Goal: Information Seeking & Learning: Learn about a topic

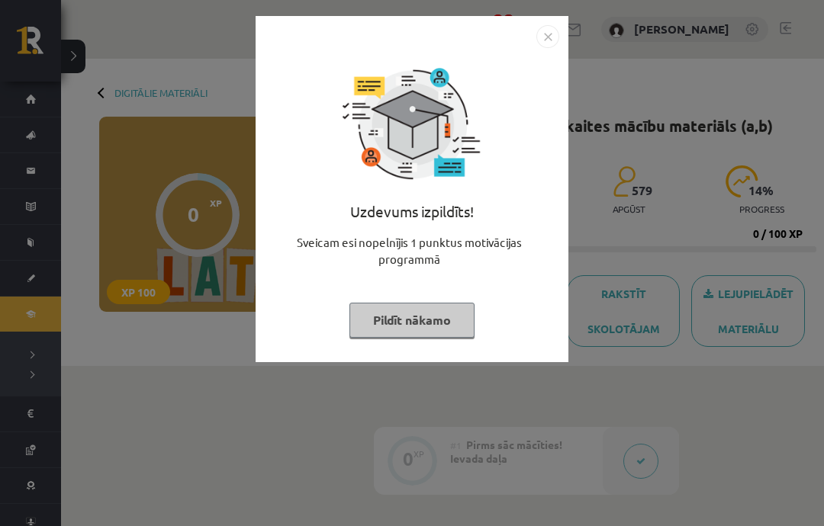
click at [429, 416] on div "Uzdevums izpildīts! Sveicam esi nopelnījis 1 punktus motivācijas programmā Pild…" at bounding box center [412, 263] width 824 height 526
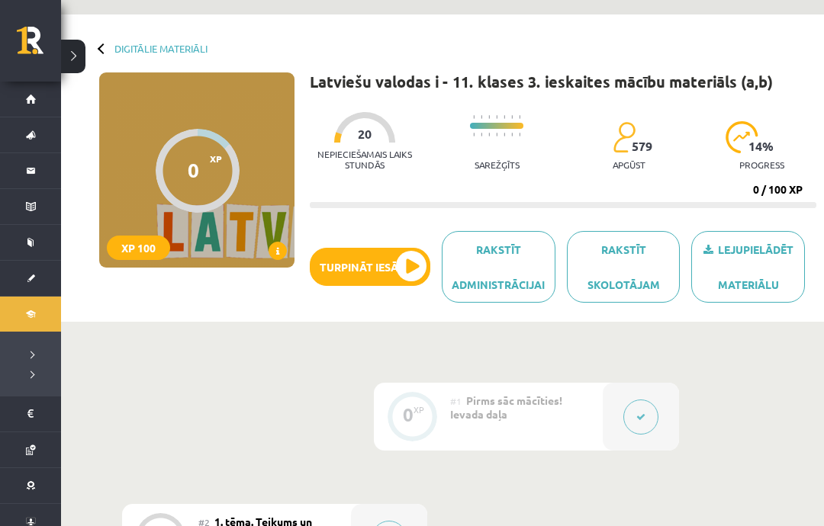
scroll to position [45, 0]
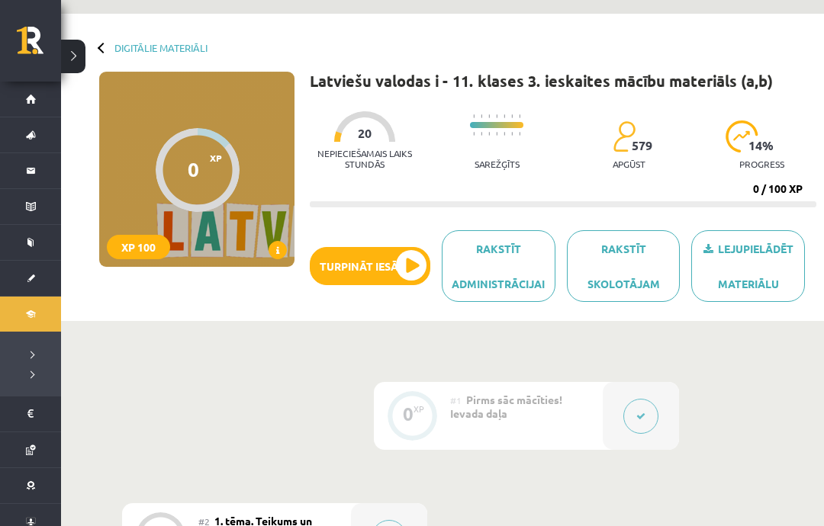
click at [414, 272] on button "Turpināt iesākto" at bounding box center [370, 266] width 121 height 38
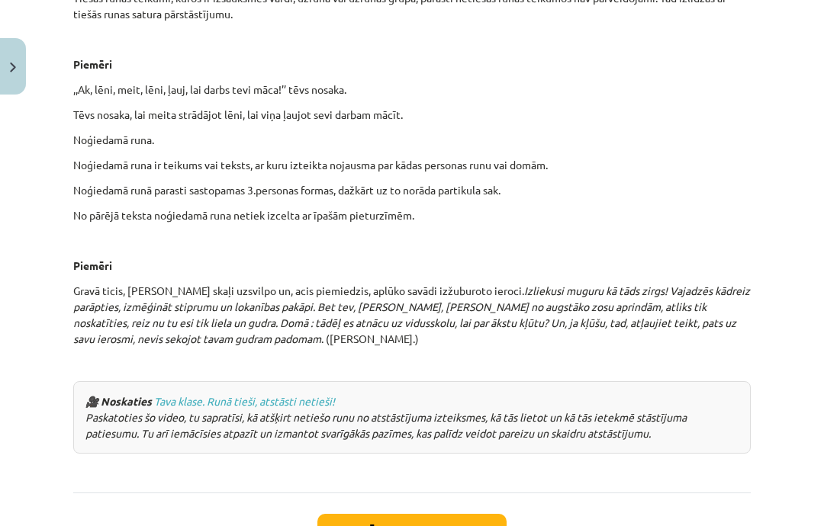
click at [468, 514] on button "Sākt uzdevumu" at bounding box center [411, 531] width 189 height 34
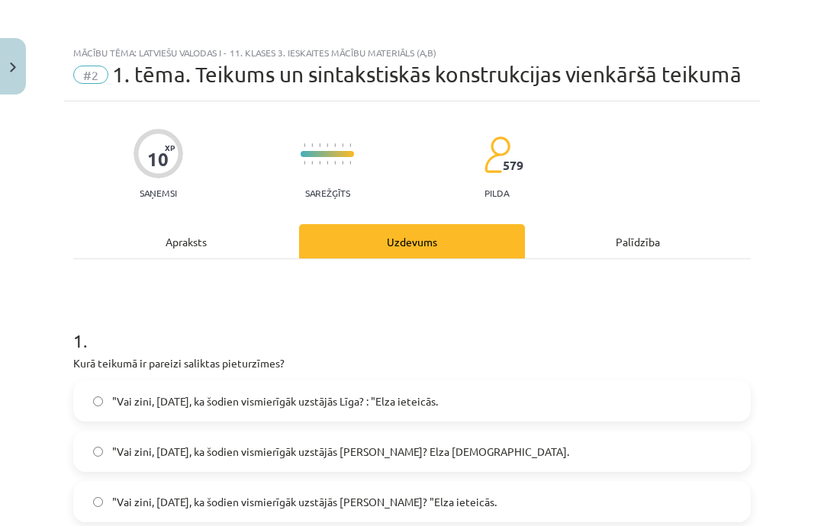
scroll to position [0, 0]
click at [217, 236] on div "Apraksts" at bounding box center [186, 241] width 226 height 34
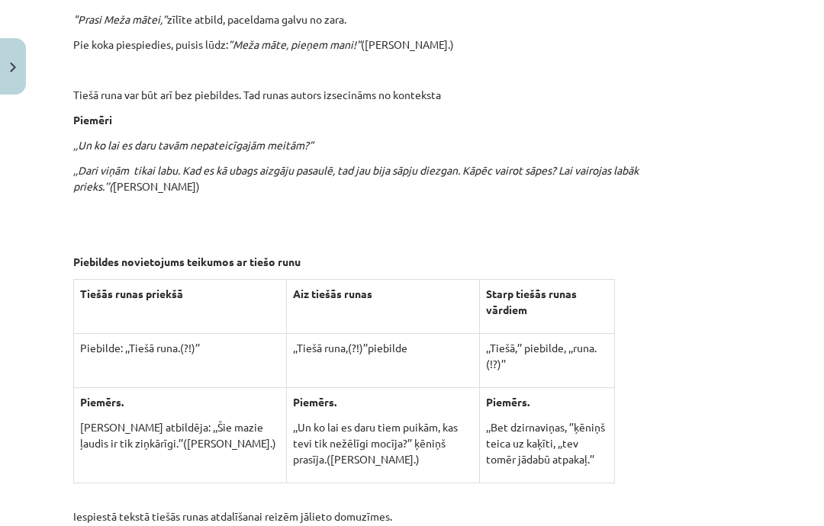
scroll to position [2309, 0]
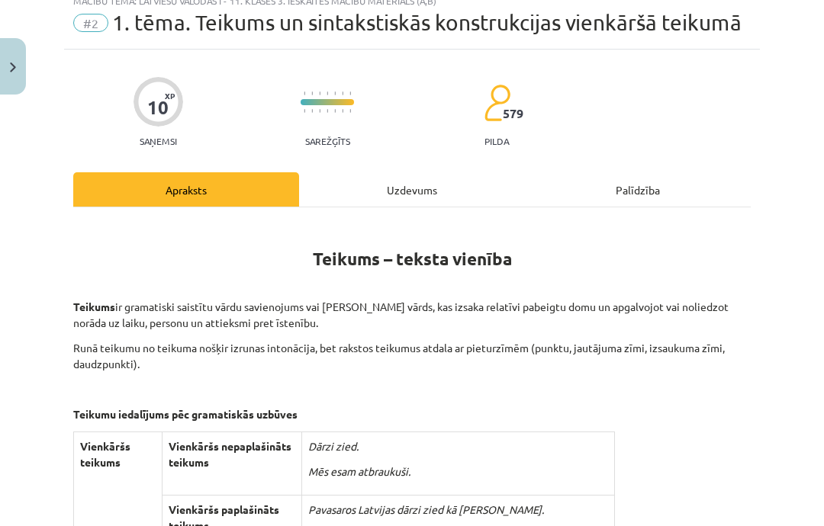
click at [448, 191] on div "Uzdevums" at bounding box center [412, 189] width 226 height 34
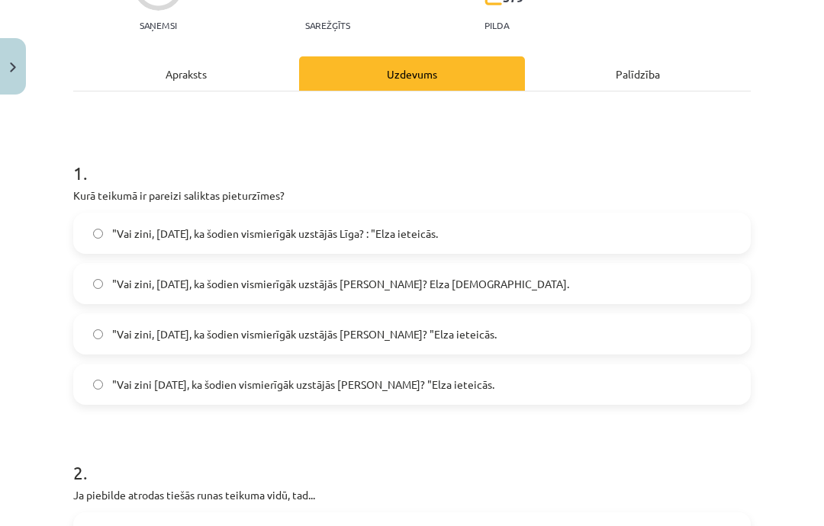
scroll to position [168, 0]
click at [450, 340] on label ""Vai zini, [DATE], ka šodien vismierīgāk uzstājās [PERSON_NAME]? "Elza ieteicās." at bounding box center [412, 334] width 674 height 38
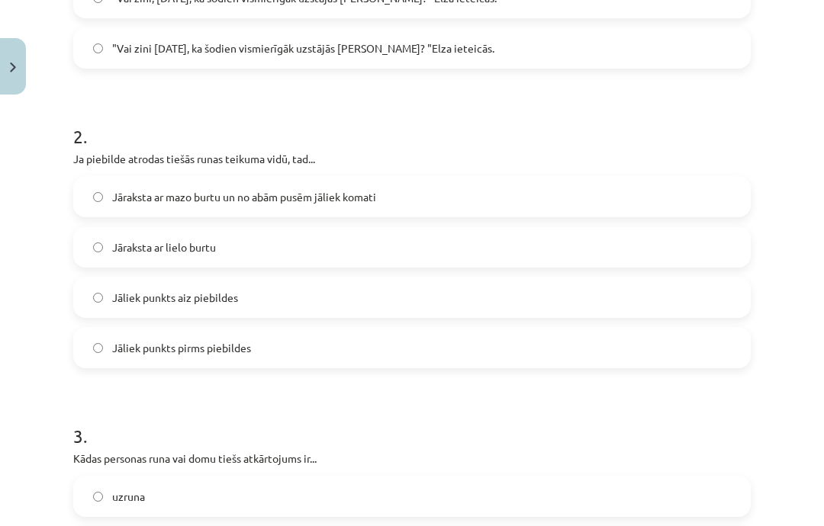
scroll to position [509, 0]
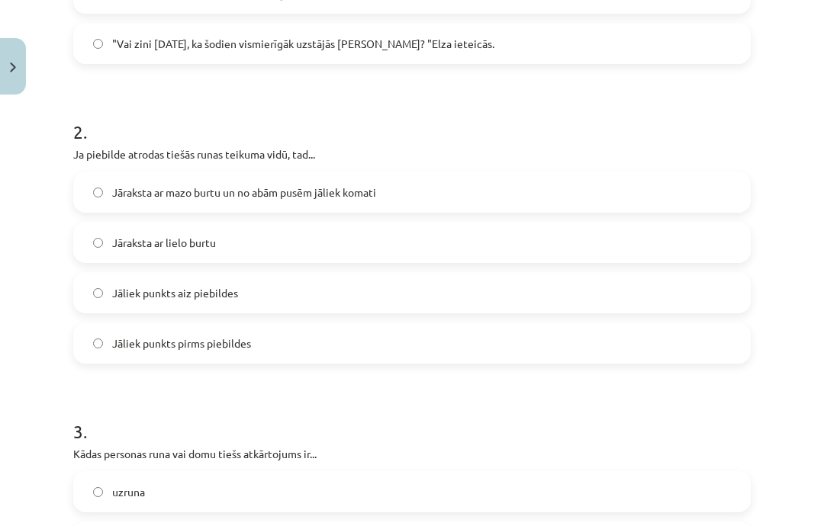
click at [642, 191] on label "Jāraksta ar mazo burtu un no abām pusēm jāliek komati" at bounding box center [412, 192] width 674 height 38
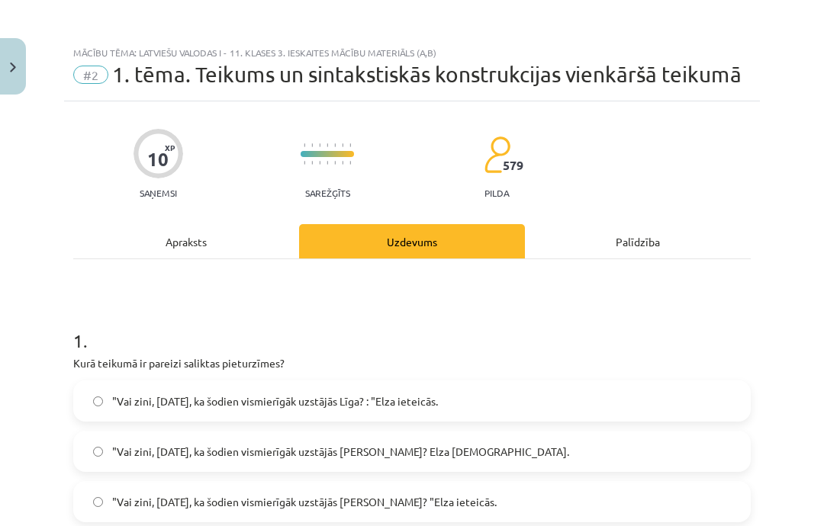
scroll to position [0, 0]
click at [216, 246] on div "Apraksts" at bounding box center [186, 241] width 226 height 34
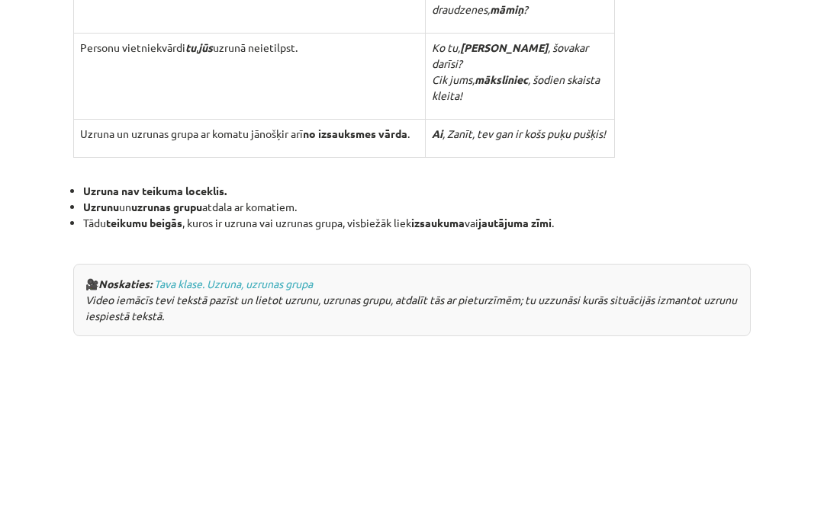
scroll to position [1387, 0]
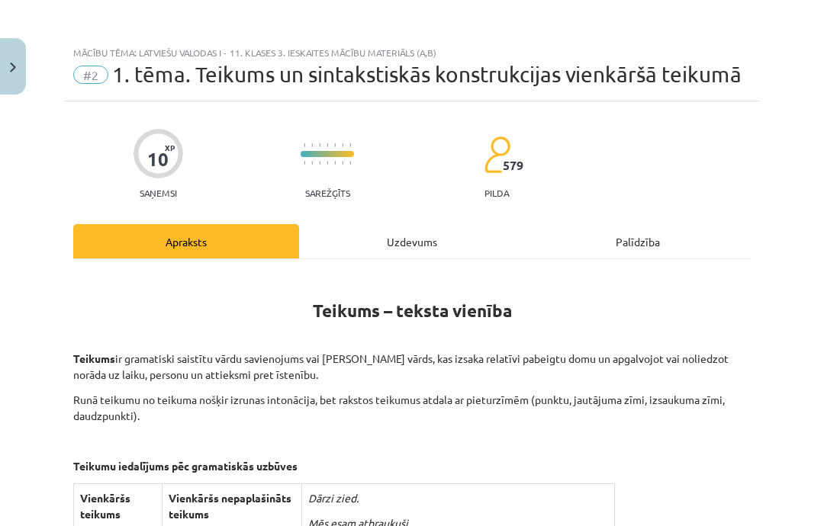
scroll to position [0, 0]
click at [393, 239] on div "Uzdevums" at bounding box center [412, 241] width 226 height 34
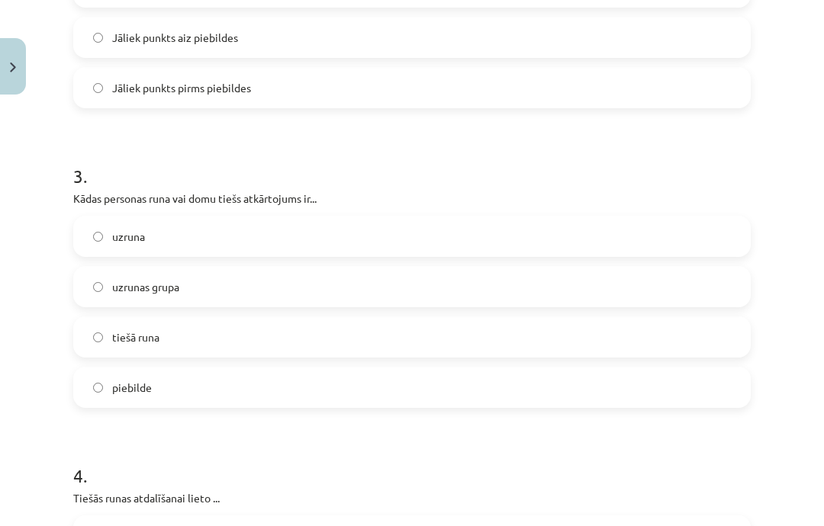
scroll to position [766, 0]
click at [310, 342] on label "tiešā runa" at bounding box center [412, 336] width 674 height 38
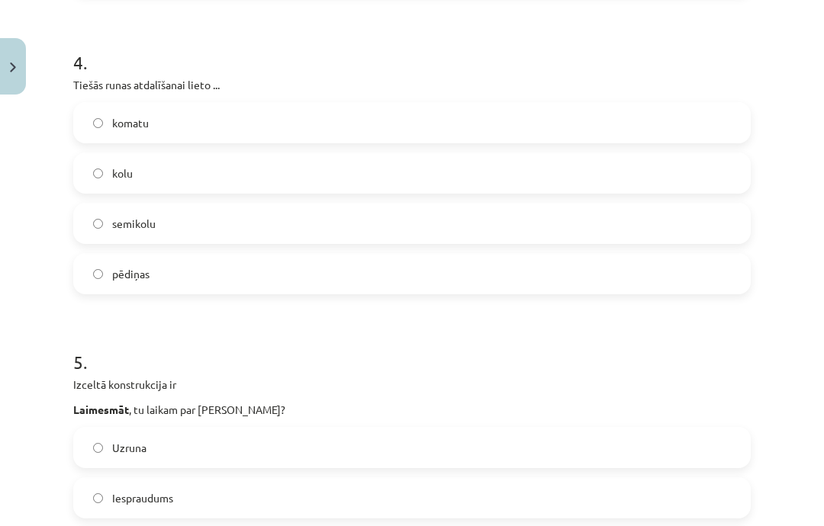
scroll to position [1180, 0]
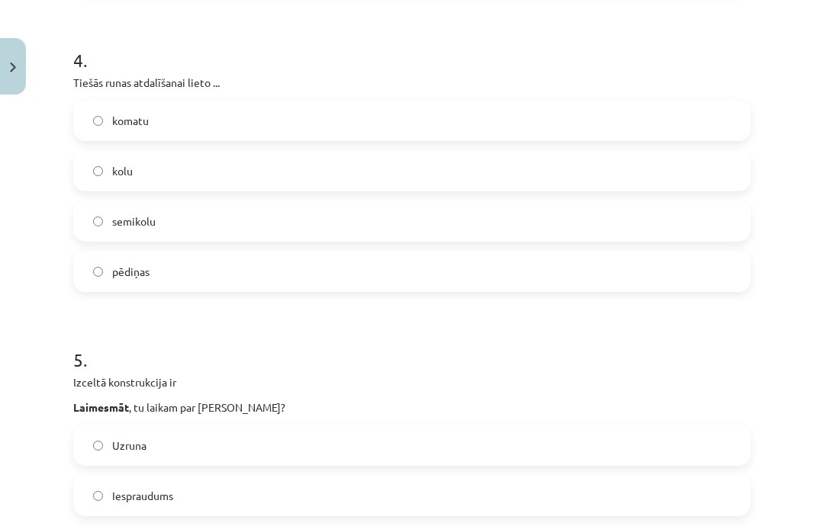
click at [503, 130] on label "komatu" at bounding box center [412, 120] width 674 height 38
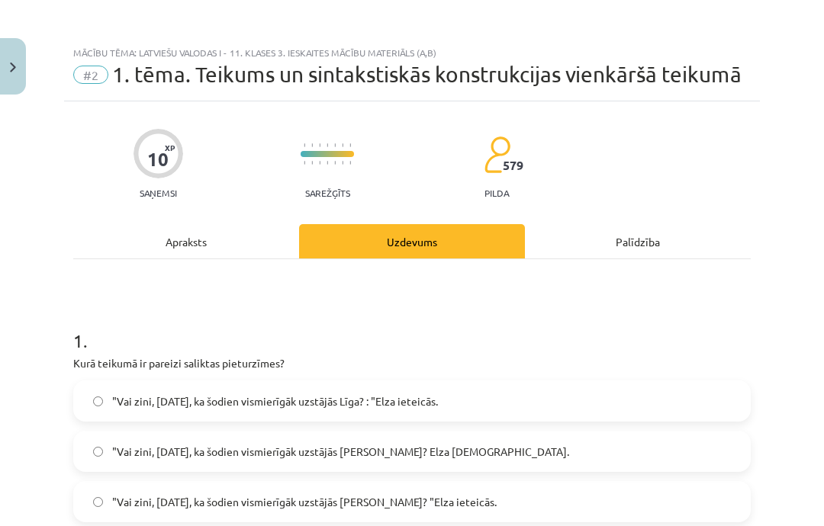
scroll to position [0, 0]
click at [243, 248] on div "Apraksts" at bounding box center [186, 241] width 226 height 34
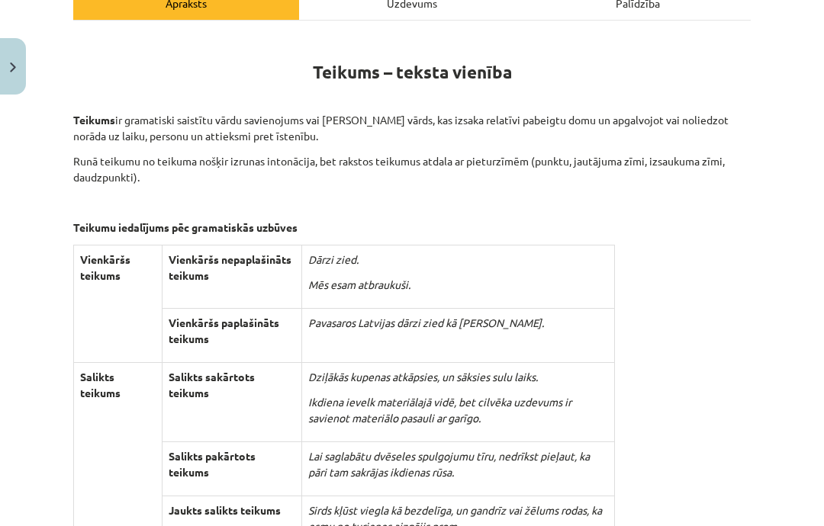
scroll to position [239, 0]
click at [779, 63] on div "Mācību tēma: Latviešu valodas i - 11. klases 3. ieskaites mācību materiāls (a,b…" at bounding box center [412, 263] width 824 height 526
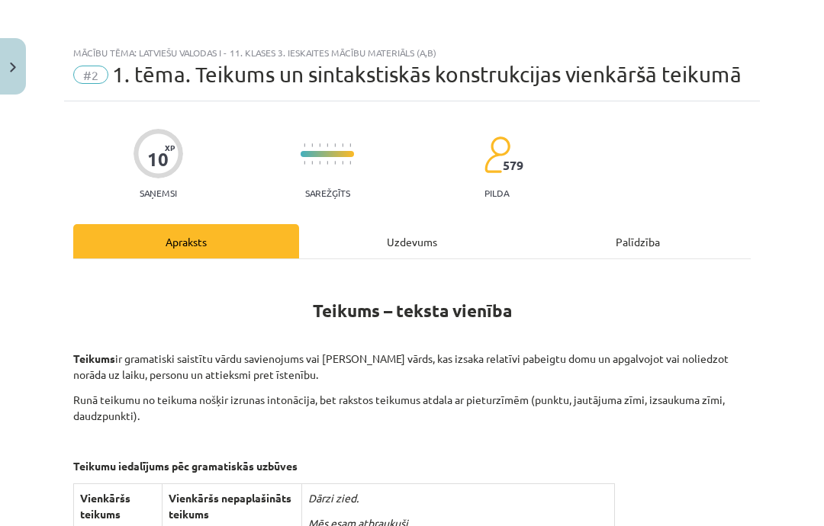
scroll to position [0, 0]
click at [399, 239] on div "Uzdevums" at bounding box center [412, 241] width 226 height 34
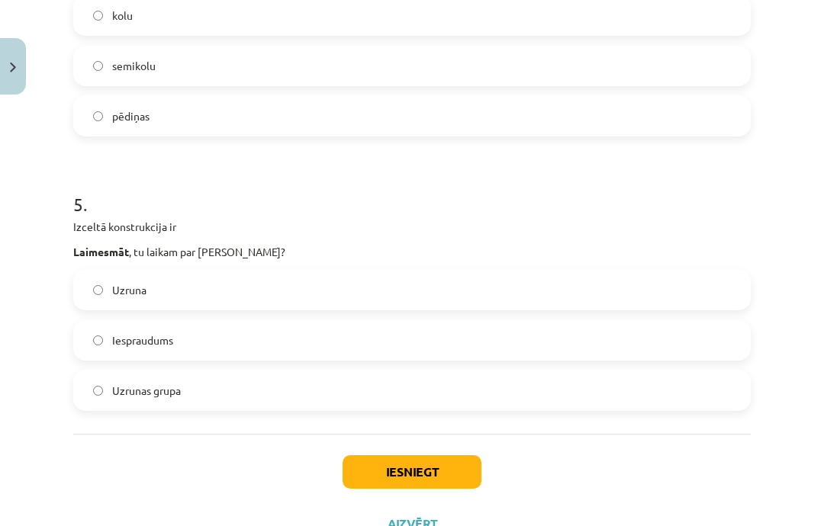
scroll to position [1335, 0]
click at [378, 358] on label "Iespraudums" at bounding box center [412, 341] width 674 height 38
click at [432, 475] on button "Iesniegt" at bounding box center [411, 473] width 139 height 34
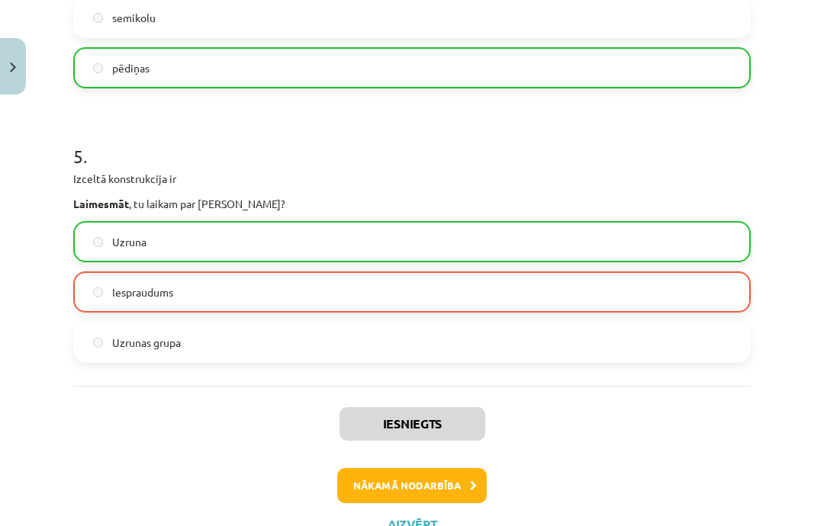
scroll to position [1383, 0]
click at [433, 481] on button "Nākamā nodarbība" at bounding box center [412, 486] width 150 height 35
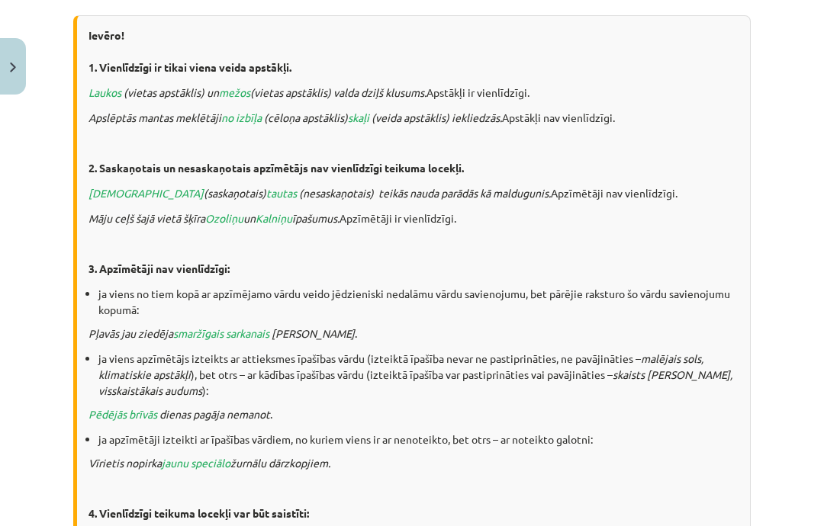
scroll to position [903, 0]
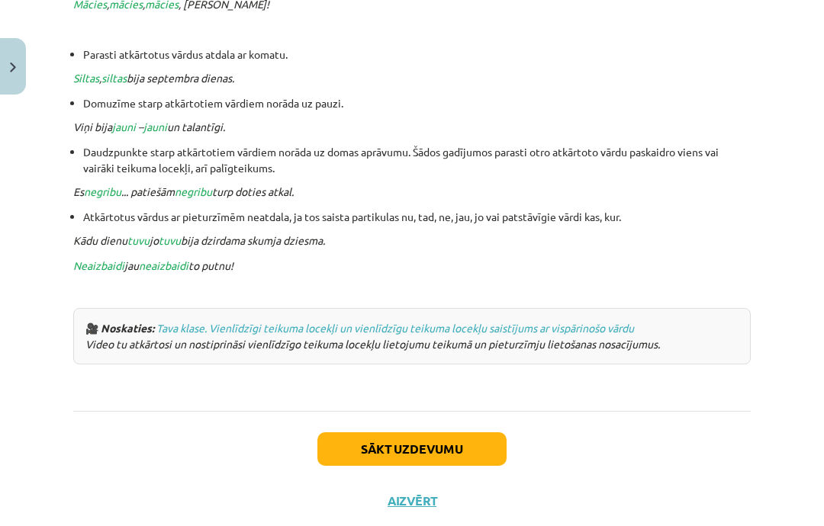
click at [391, 461] on button "Sākt uzdevumu" at bounding box center [411, 450] width 189 height 34
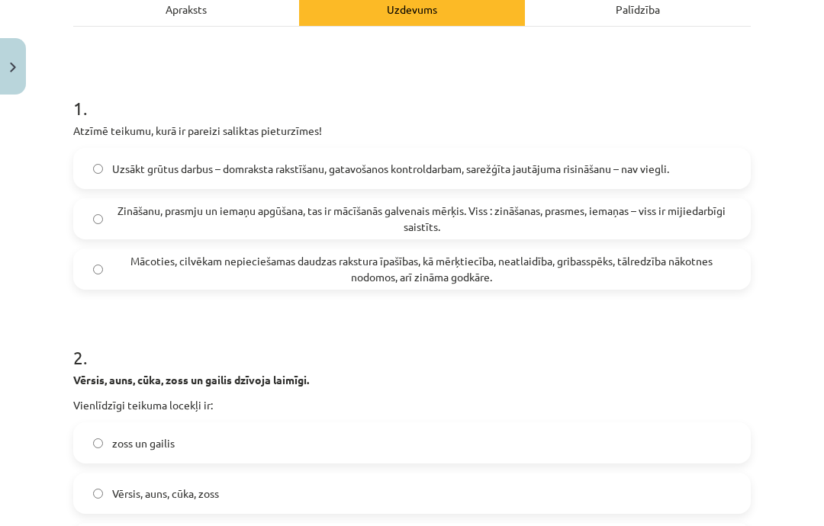
scroll to position [233, 0]
click at [408, 172] on span "Uzsākt grūtus darbus – domraksta rakstīšanu, gatavošanos kontroldarbam, sarežģī…" at bounding box center [390, 168] width 557 height 16
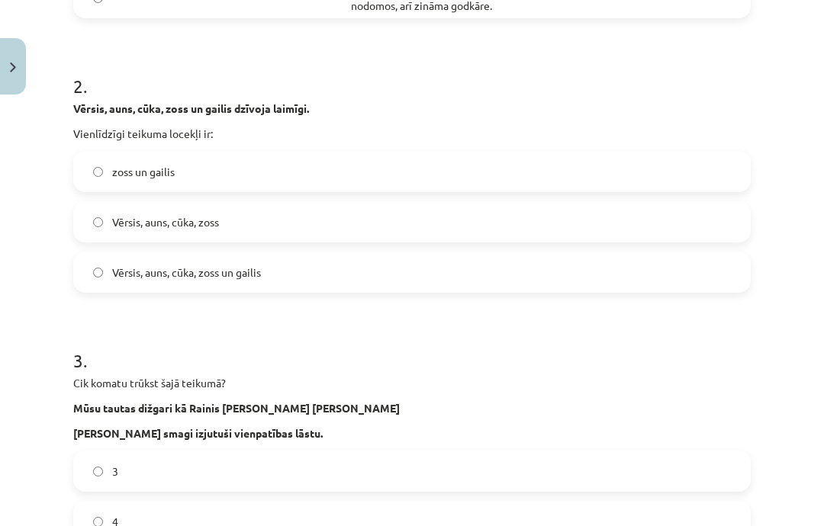
scroll to position [504, 0]
click at [271, 283] on label "Vērsis, auns, cūka, zoss un gailis" at bounding box center [412, 272] width 674 height 38
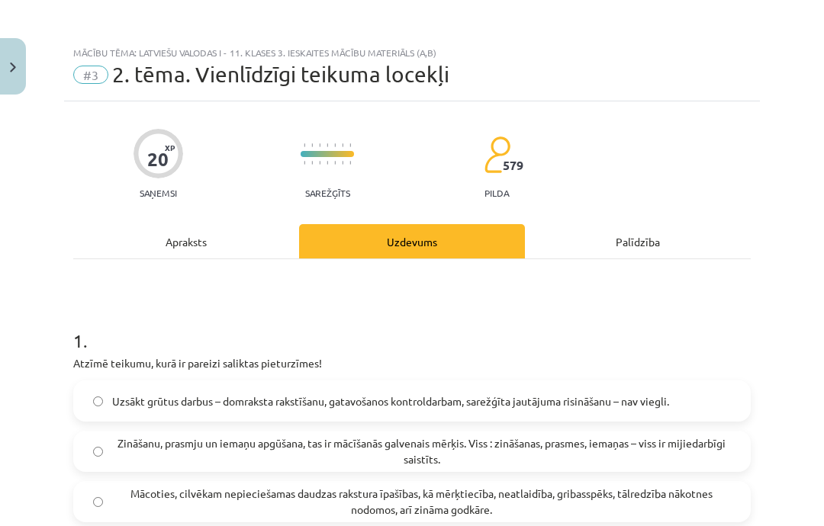
scroll to position [0, 0]
click at [218, 241] on div "Apraksts" at bounding box center [186, 241] width 226 height 34
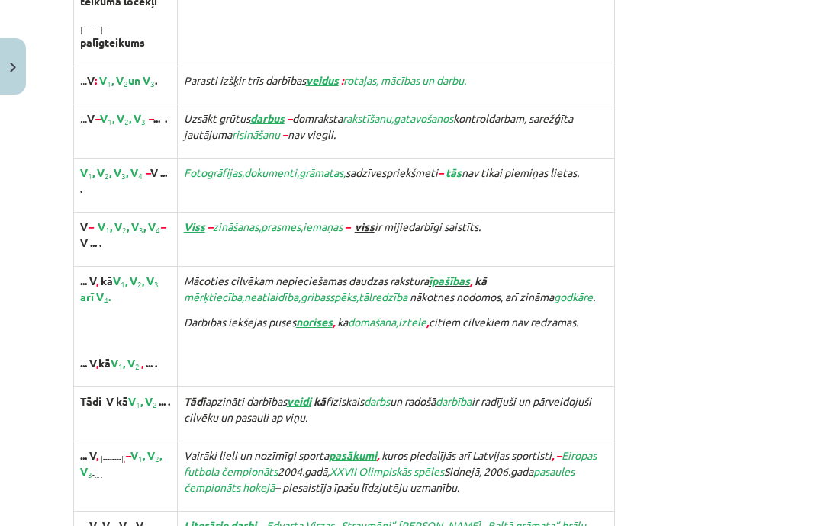
scroll to position [2661, 0]
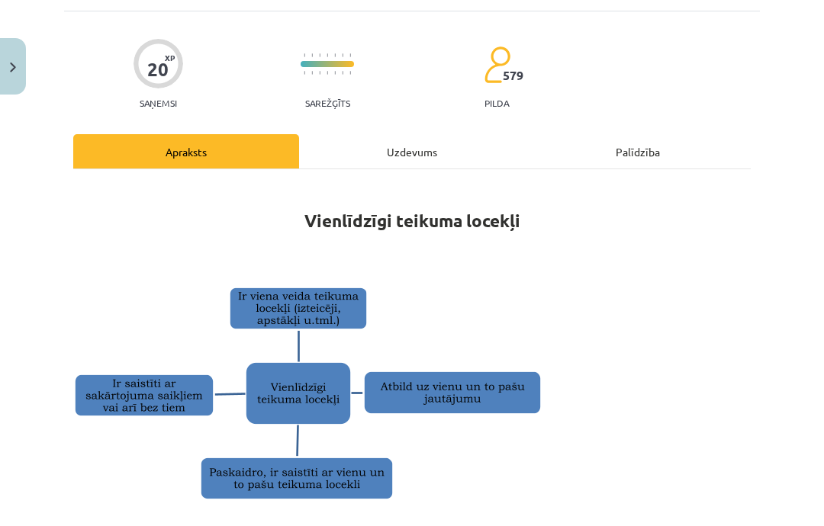
click at [414, 156] on div "Uzdevums" at bounding box center [412, 151] width 226 height 34
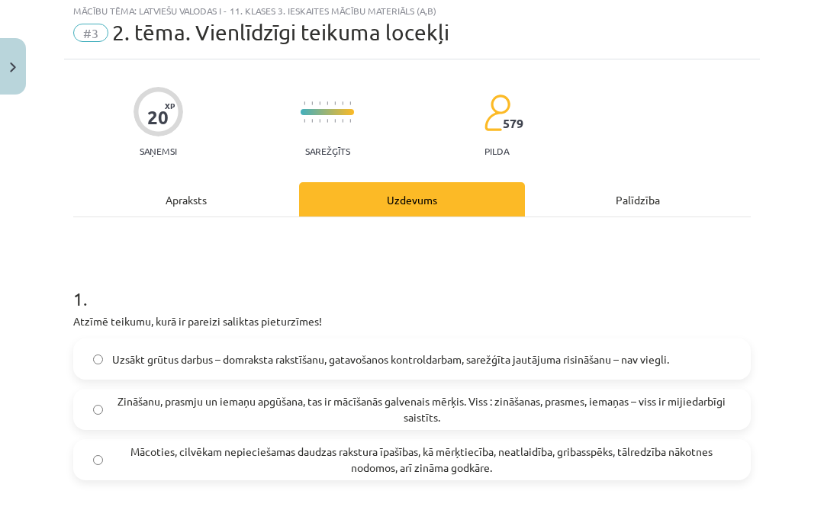
scroll to position [38, 0]
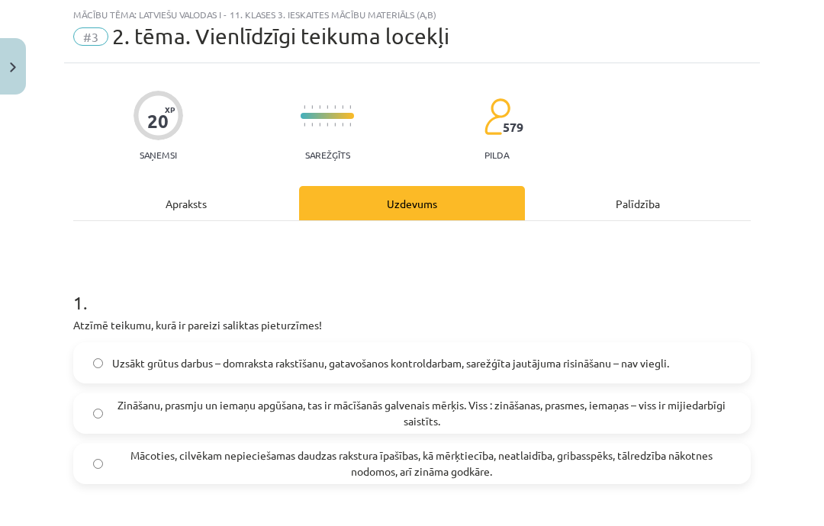
click at [151, 195] on div "Apraksts" at bounding box center [186, 203] width 226 height 34
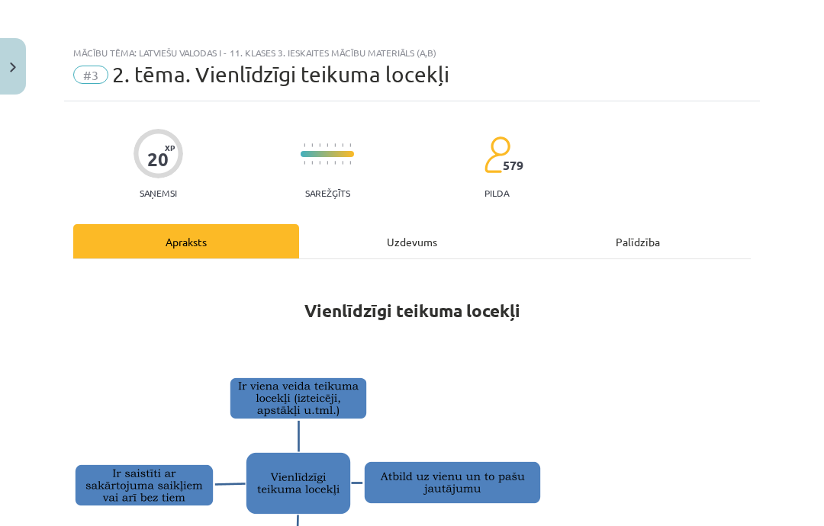
scroll to position [0, 0]
click at [429, 237] on div "Uzdevums" at bounding box center [412, 241] width 226 height 34
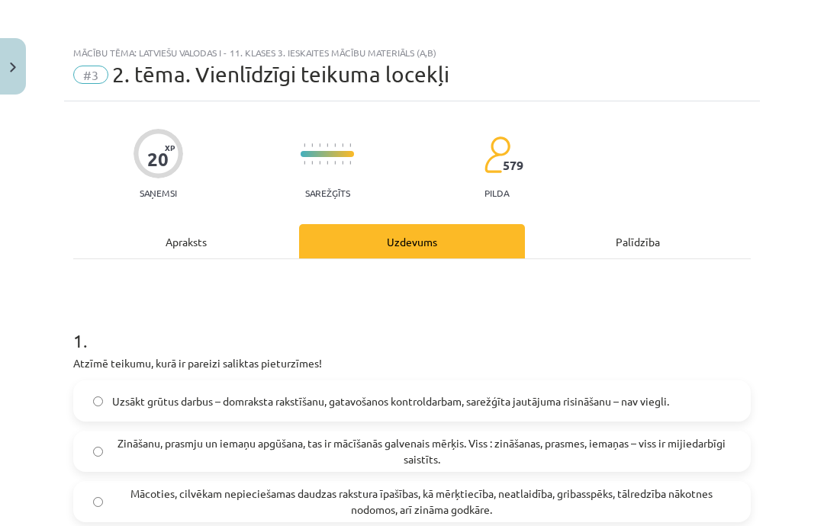
click at [196, 236] on div "Apraksts" at bounding box center [186, 241] width 226 height 34
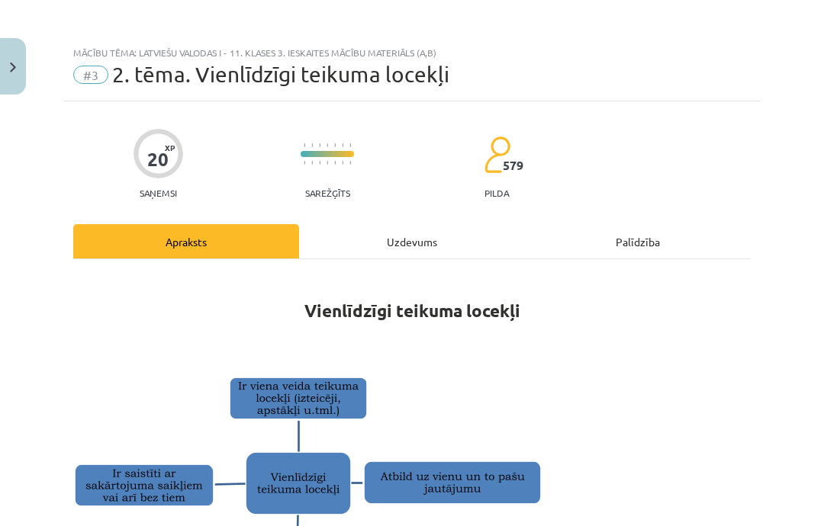
click at [385, 249] on div "Uzdevums" at bounding box center [412, 241] width 226 height 34
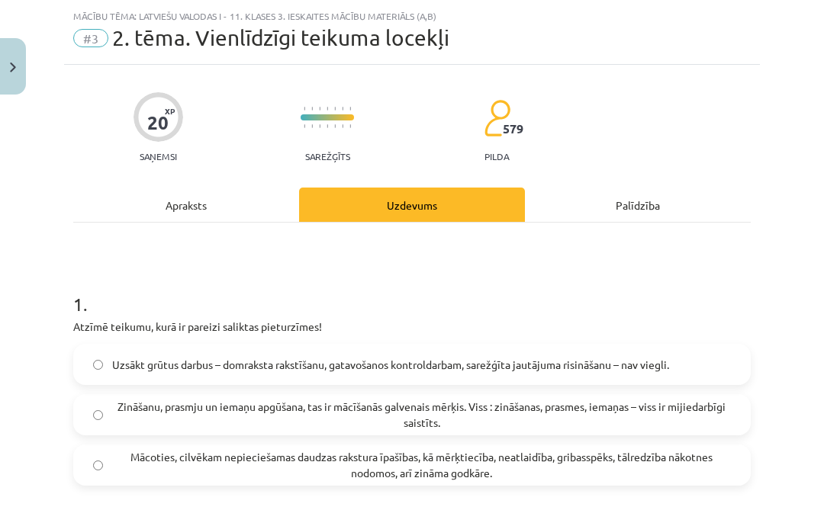
scroll to position [38, 0]
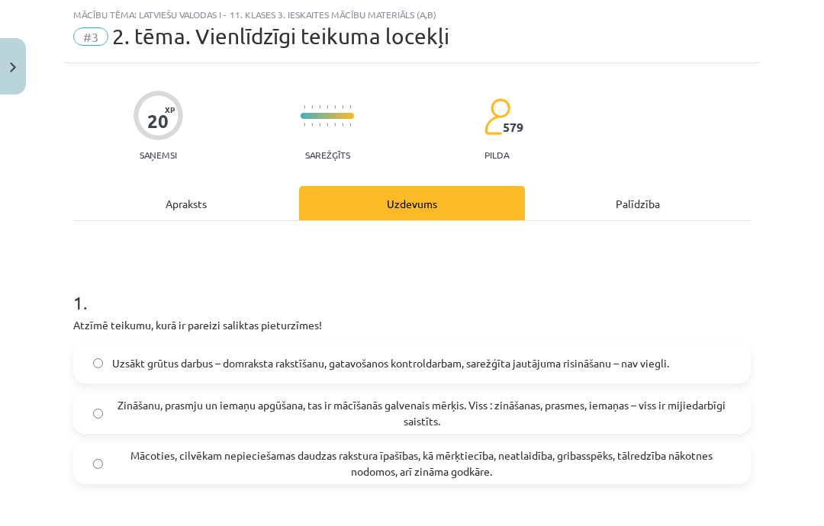
click at [201, 204] on div "Apraksts" at bounding box center [186, 203] width 226 height 34
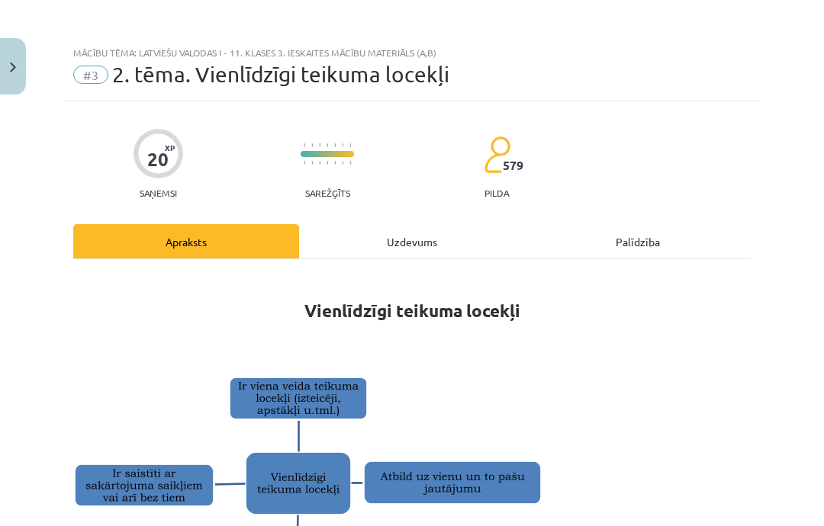
scroll to position [0, 0]
click at [443, 238] on div "Uzdevums" at bounding box center [412, 241] width 226 height 34
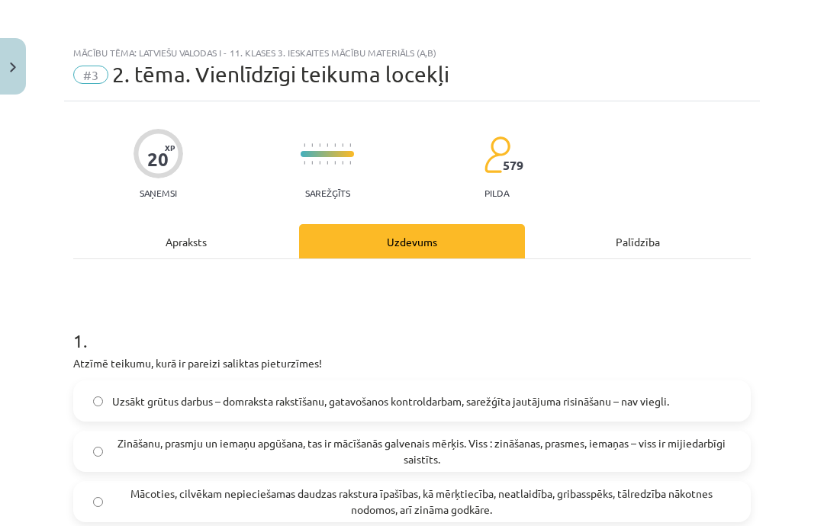
click at [243, 234] on div "Apraksts" at bounding box center [186, 241] width 226 height 34
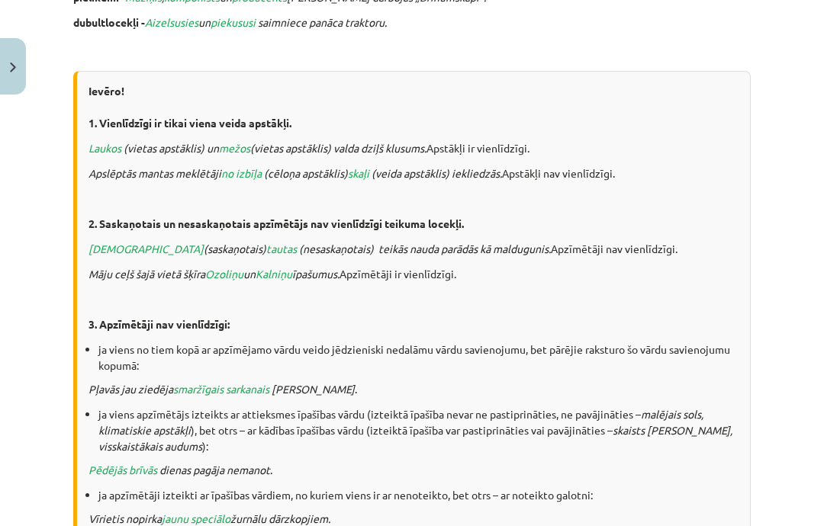
scroll to position [837, 0]
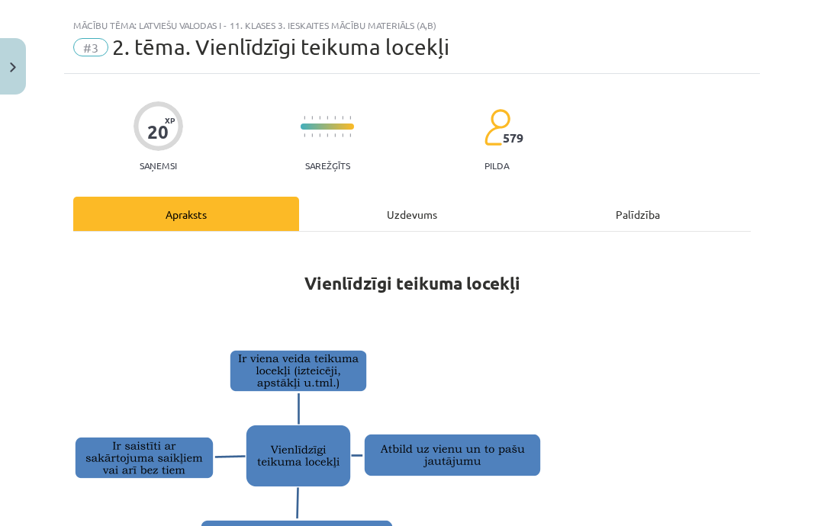
click at [404, 229] on div "Uzdevums" at bounding box center [412, 214] width 226 height 34
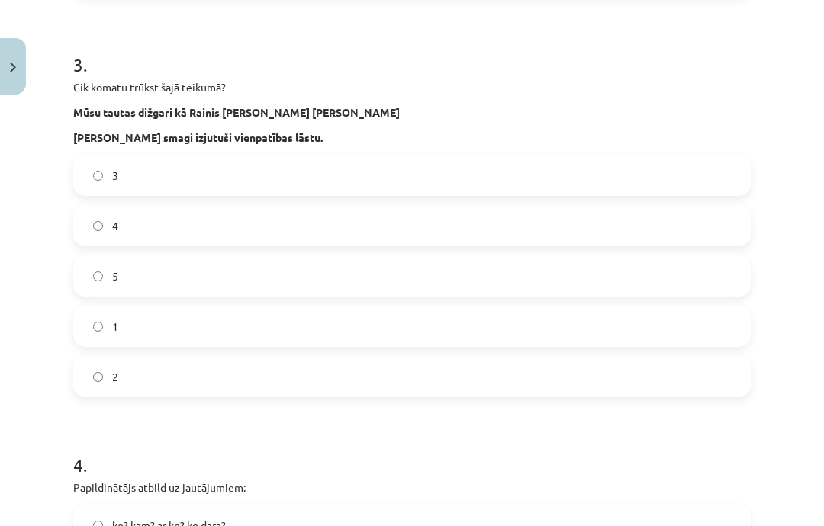
scroll to position [800, 0]
click at [233, 294] on label "5" at bounding box center [412, 276] width 674 height 38
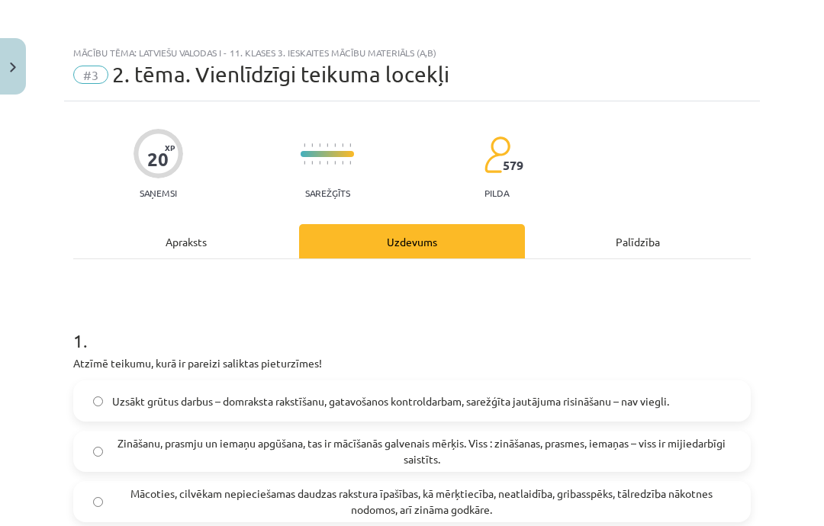
scroll to position [0, 0]
click at [240, 243] on div "Apraksts" at bounding box center [186, 241] width 226 height 34
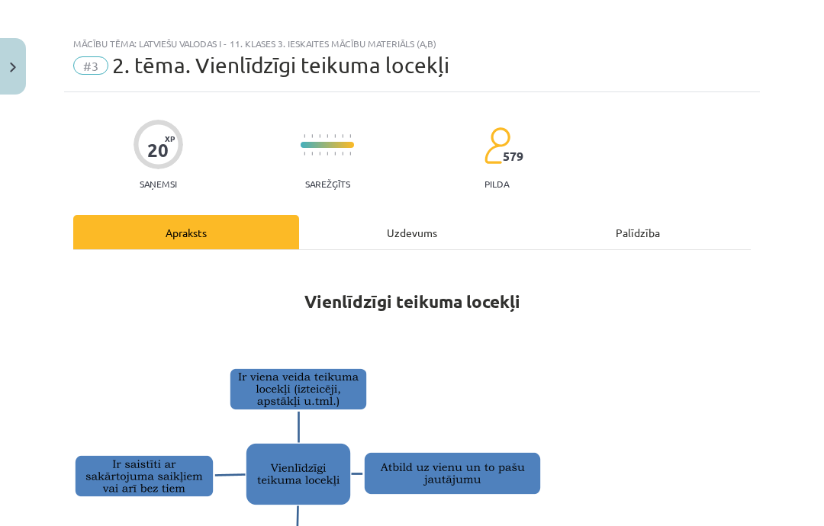
scroll to position [13, 0]
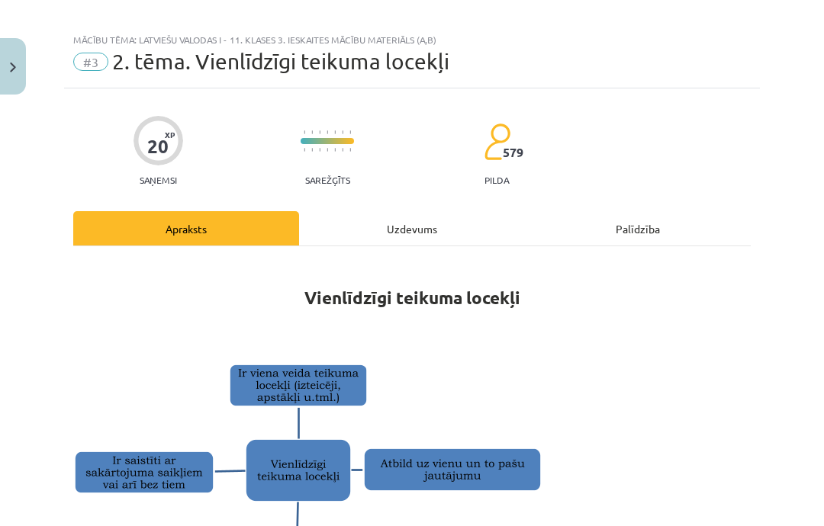
click at [780, 171] on div "Mācību tēma: Latviešu valodas i - 11. klases 3. ieskaites mācību materiāls (a,b…" at bounding box center [412, 263] width 824 height 526
click at [424, 233] on div "Uzdevums" at bounding box center [412, 228] width 226 height 34
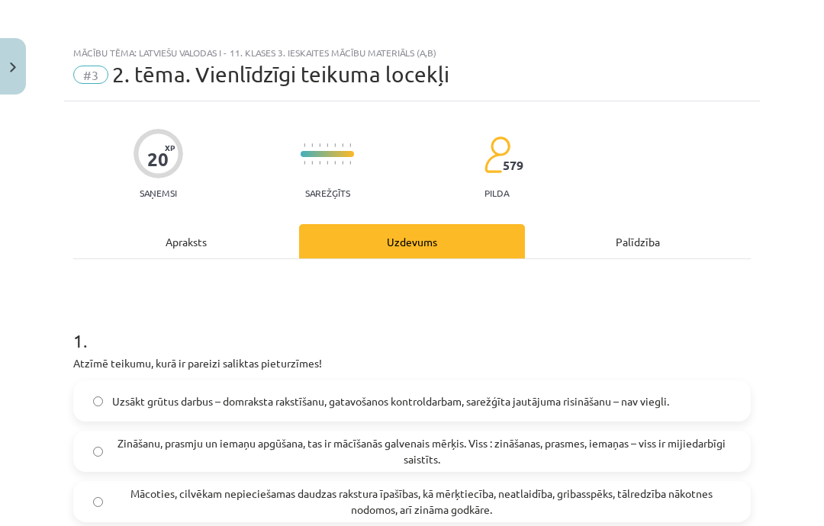
scroll to position [0, 0]
click at [246, 255] on div "Apraksts" at bounding box center [186, 241] width 226 height 34
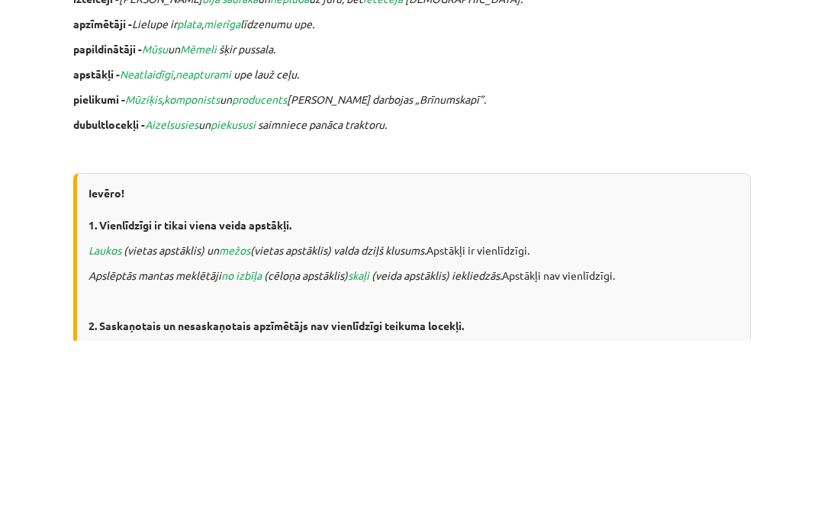
scroll to position [552, 0]
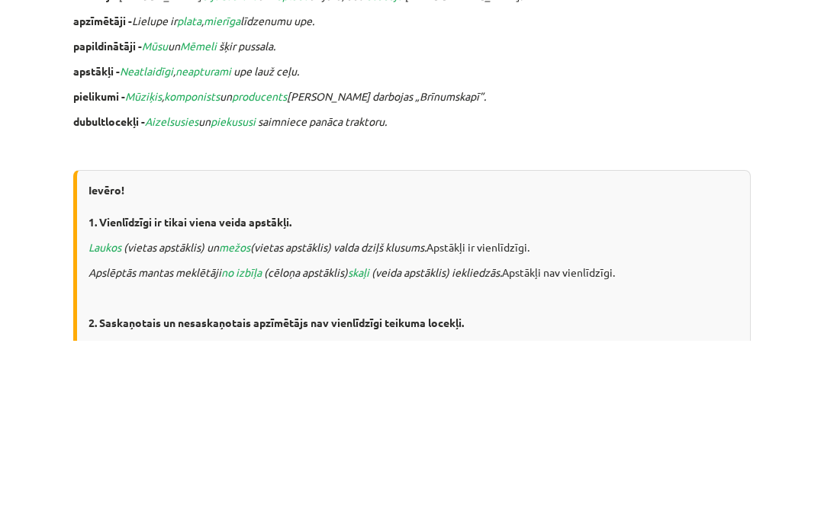
click at [761, 99] on div "Mācību tēma: Latviešu valodas i - 11. klases 3. ieskaites mācību materiāls (a,b…" at bounding box center [412, 263] width 824 height 526
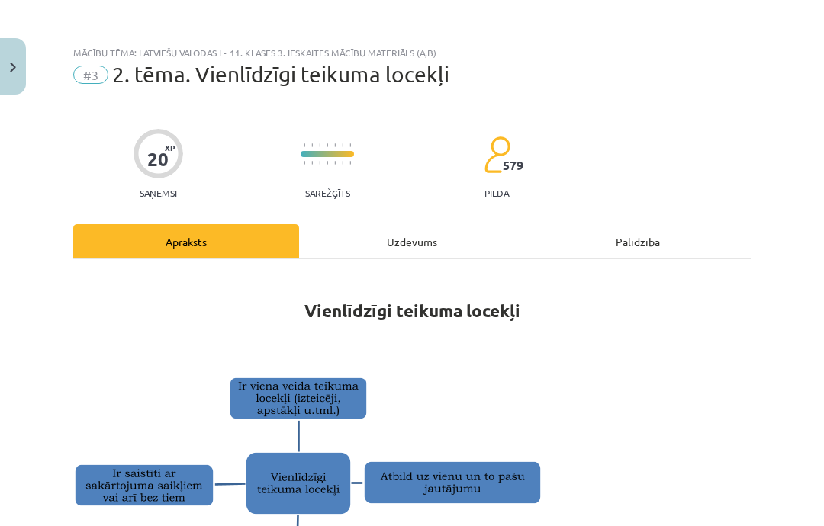
scroll to position [0, 0]
click at [446, 247] on div "Uzdevums" at bounding box center [412, 241] width 226 height 34
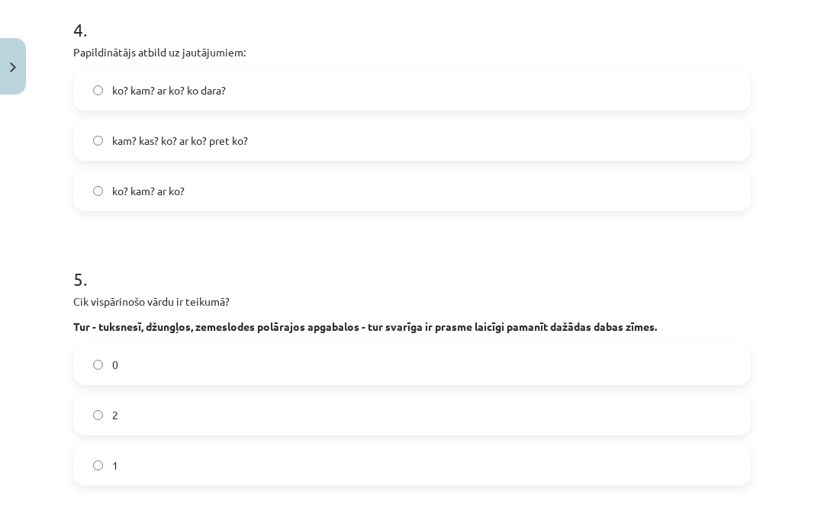
scroll to position [1236, 0]
click at [322, 99] on label "ko? kam? ar ko? ko dara?" at bounding box center [412, 90] width 674 height 38
click at [345, 195] on label "ko? kam? ar ko?" at bounding box center [412, 191] width 674 height 38
click at [488, 133] on label "kam? kas? ko? ar ko? pret ko?" at bounding box center [412, 140] width 674 height 38
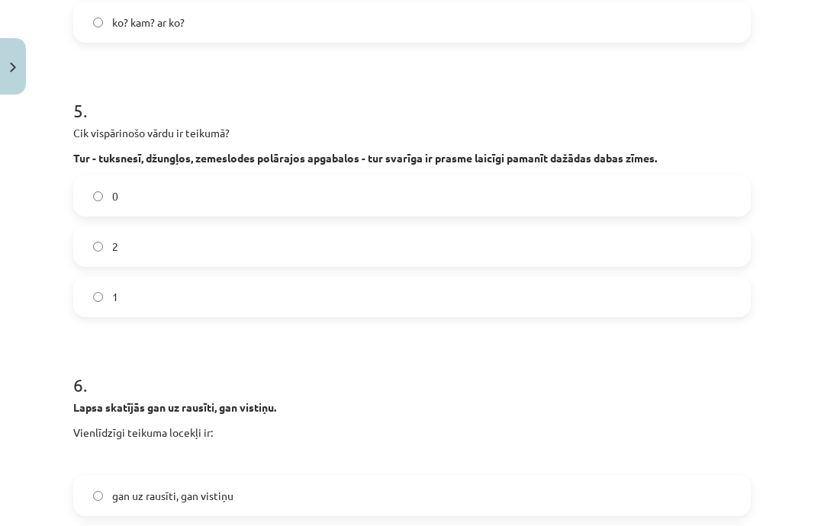
scroll to position [1407, 0]
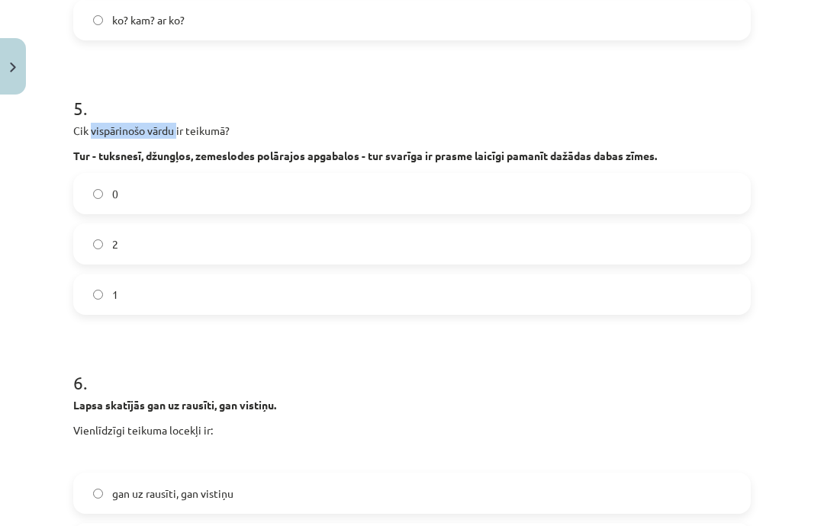
copy p "vispārinošo vārdu"
click at [97, 95] on h1 "5 ." at bounding box center [411, 94] width 677 height 47
click at [173, 253] on label "2" at bounding box center [412, 244] width 674 height 38
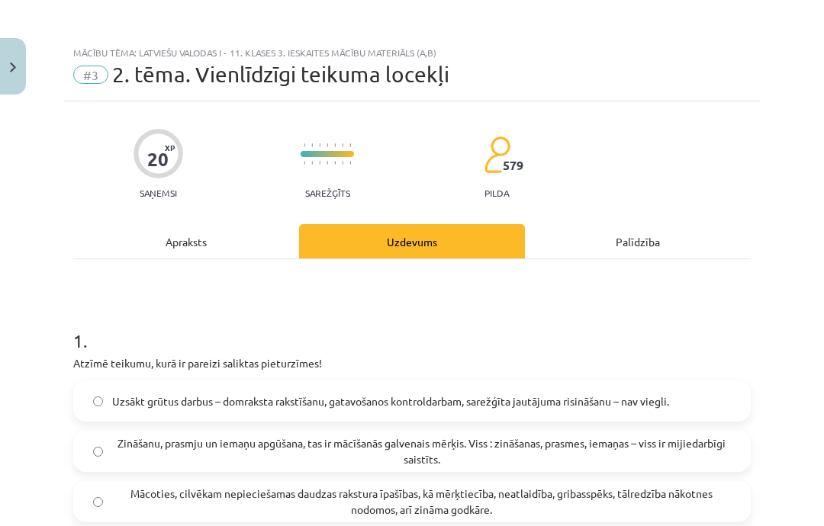
scroll to position [0, 0]
click at [160, 249] on div "Apraksts" at bounding box center [186, 241] width 226 height 34
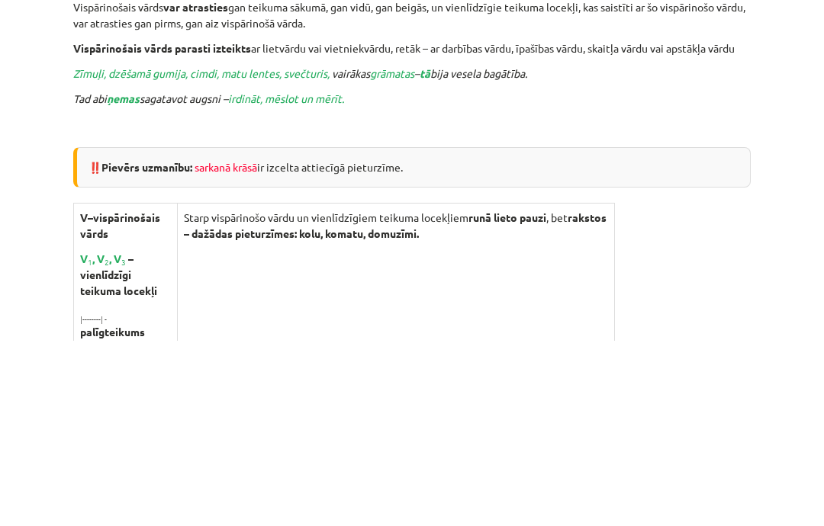
scroll to position [2185, 0]
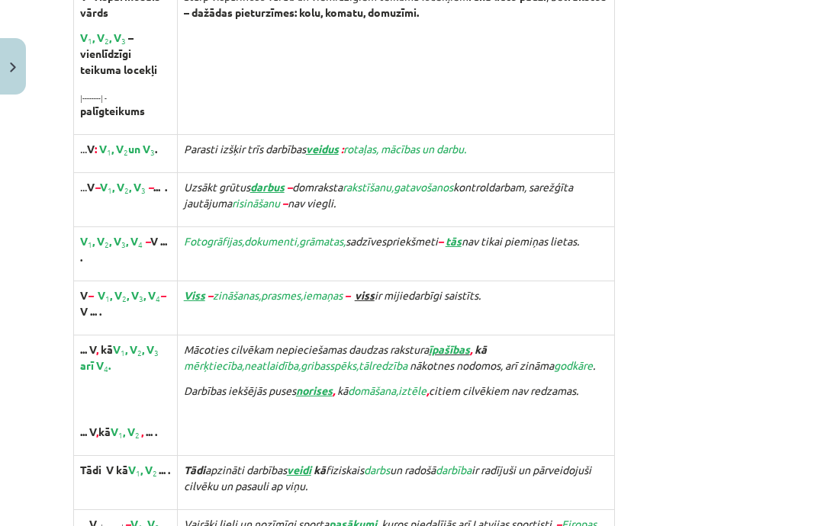
scroll to position [2593, 0]
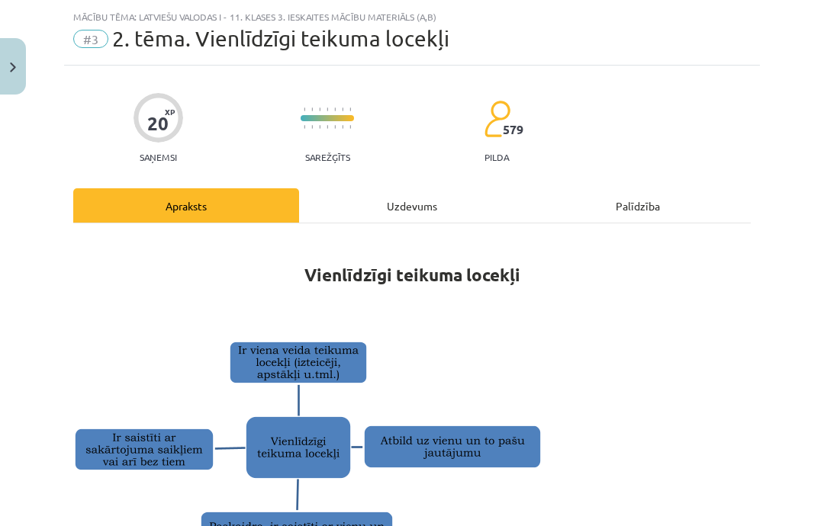
click at [404, 213] on div "Uzdevums" at bounding box center [412, 205] width 226 height 34
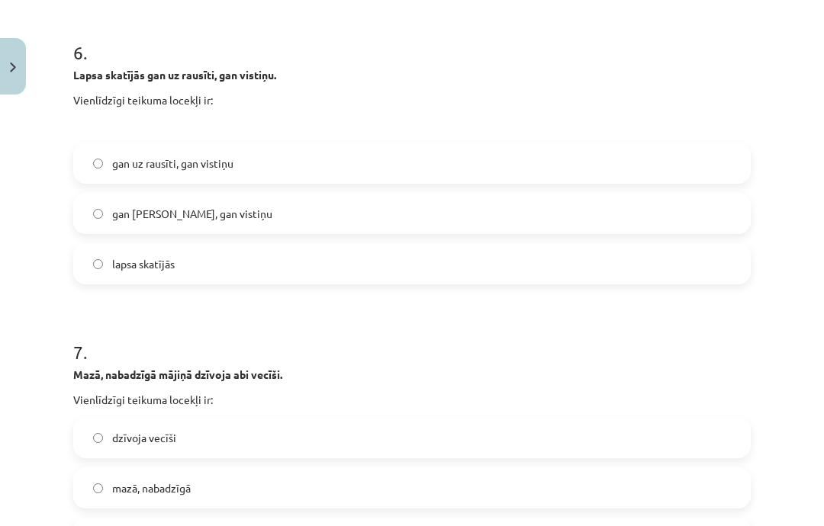
scroll to position [1737, 0]
click at [635, 216] on label "gan [PERSON_NAME], gan vistiņu" at bounding box center [412, 214] width 674 height 38
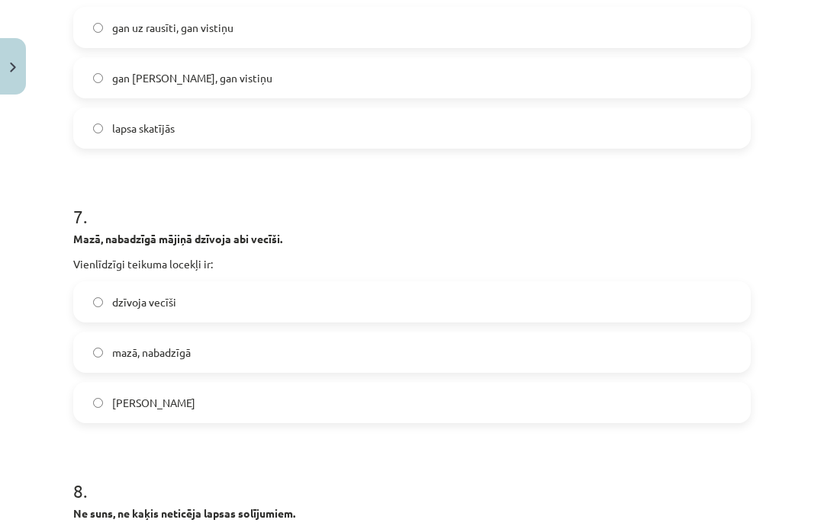
scroll to position [1881, 0]
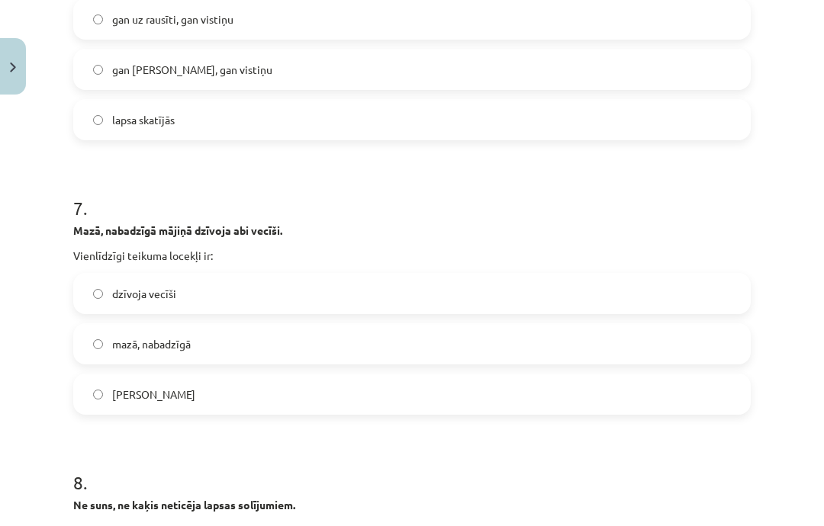
click at [417, 353] on label "mazā, nabadzīgā" at bounding box center [412, 344] width 674 height 38
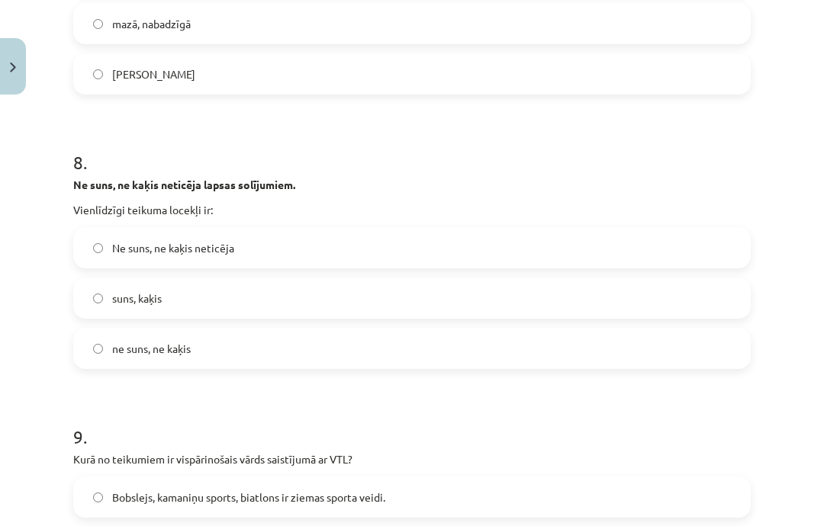
scroll to position [2202, 0]
click at [278, 352] on label "ne suns, ne kaķis" at bounding box center [412, 348] width 674 height 38
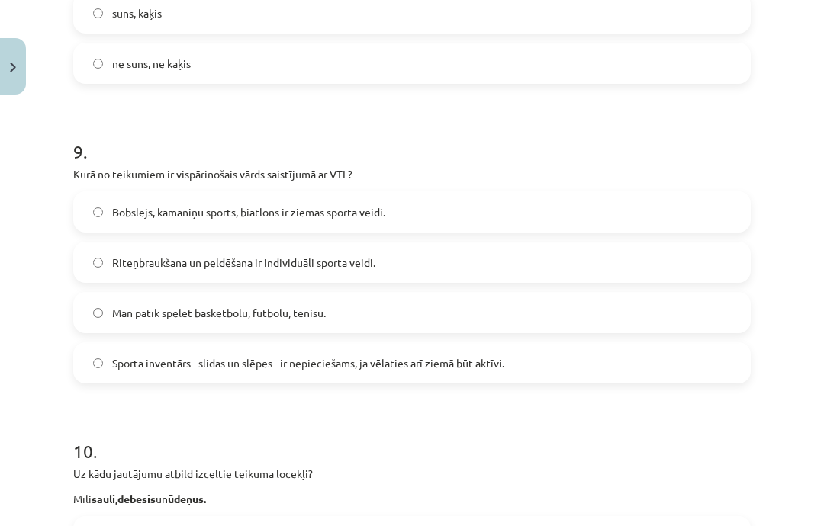
scroll to position [2488, 0]
click at [437, 376] on label "Sporta inventārs - slidas un slēpes - ir nepieciešams, ja vēlaties arī ziemā bū…" at bounding box center [412, 362] width 674 height 38
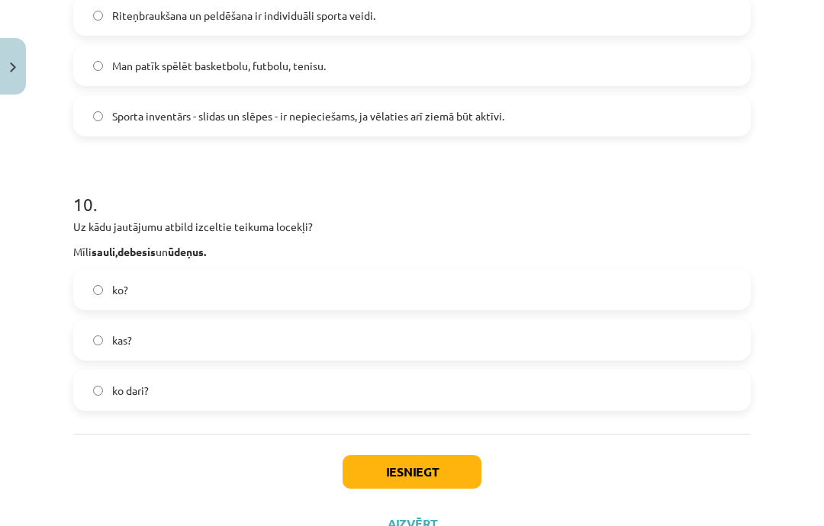
scroll to position [2733, 0]
click at [399, 275] on label "ko?" at bounding box center [412, 291] width 674 height 38
click at [412, 307] on label "ko?" at bounding box center [412, 291] width 674 height 38
click at [411, 461] on button "Iesniegt" at bounding box center [411, 473] width 139 height 34
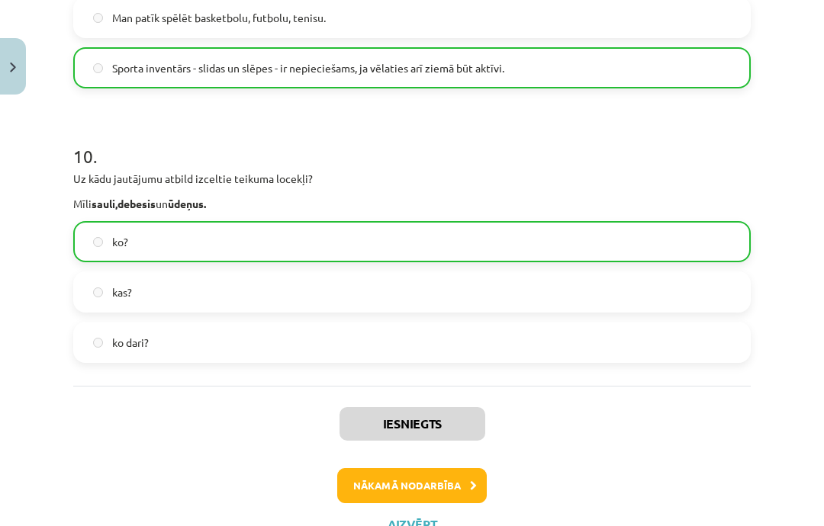
scroll to position [2781, 0]
click at [412, 483] on button "Nākamā nodarbība" at bounding box center [412, 486] width 150 height 35
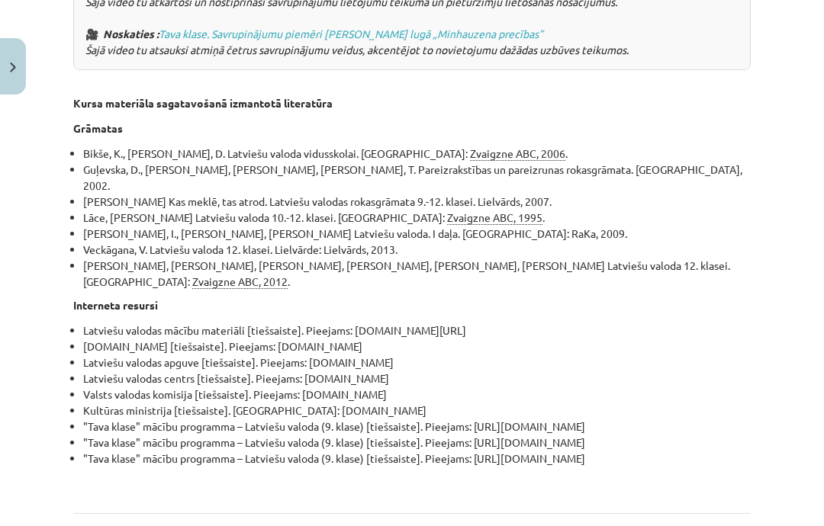
scroll to position [5389, 0]
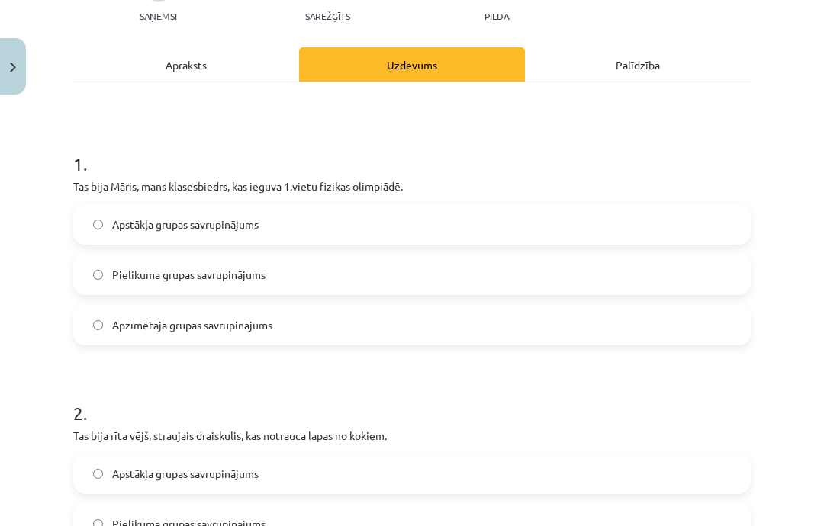
scroll to position [175, 0]
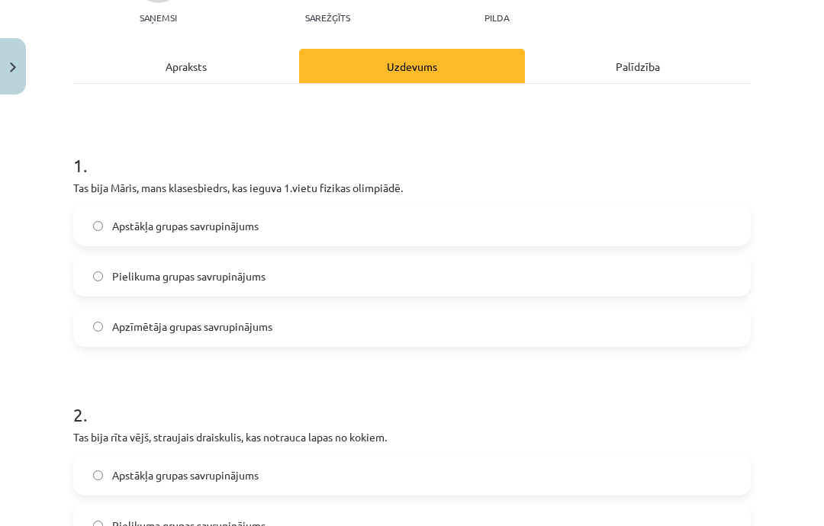
click at [216, 64] on div "Apraksts" at bounding box center [186, 66] width 226 height 34
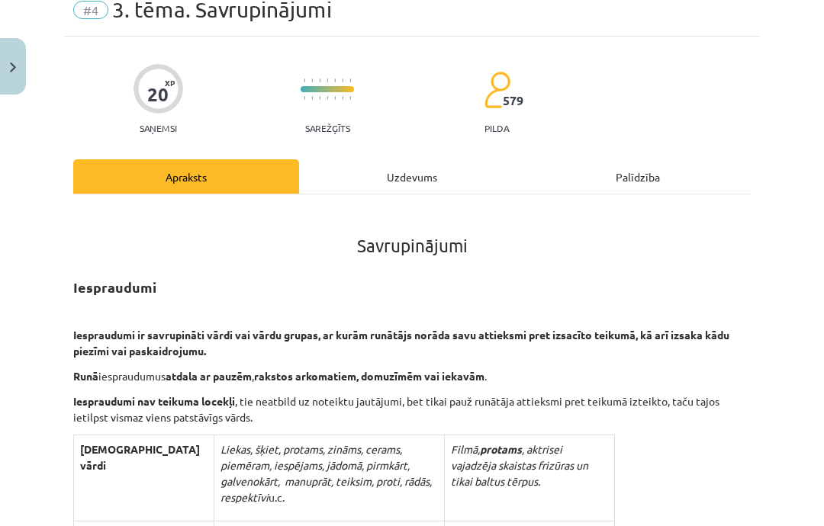
scroll to position [38, 0]
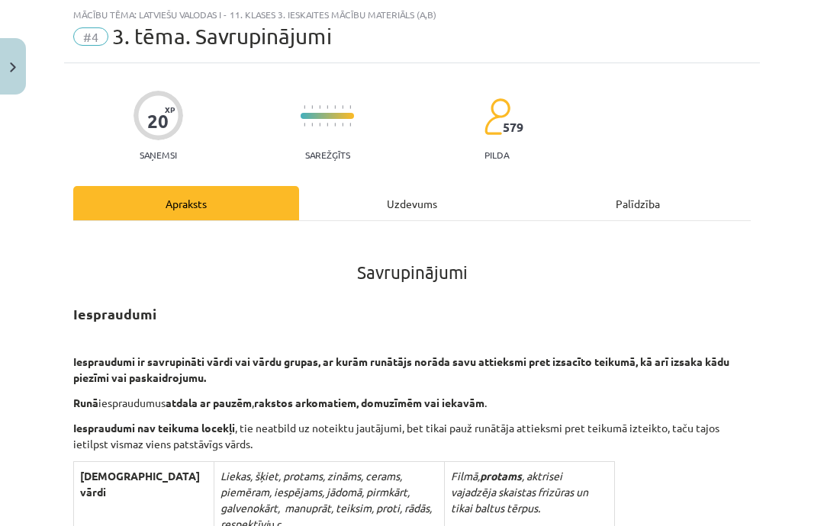
click at [584, 281] on h1 "Savrupinājumi" at bounding box center [411, 258] width 677 height 47
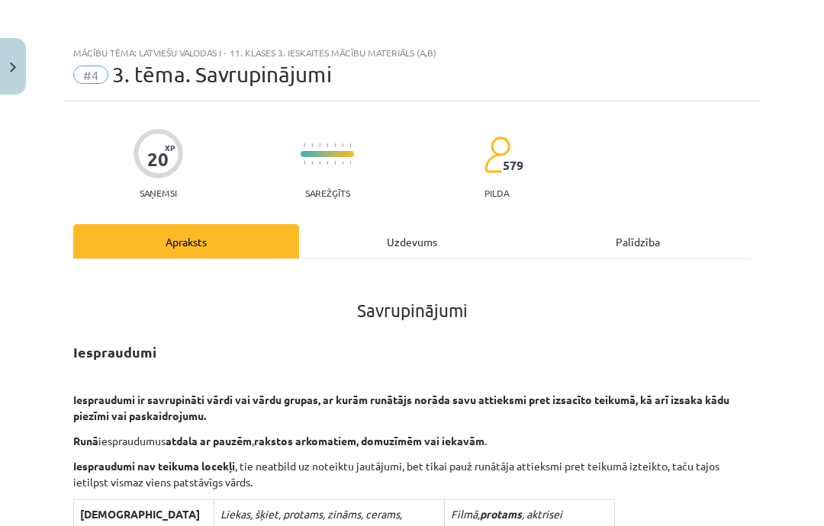
scroll to position [0, 0]
click at [434, 240] on div "Uzdevums" at bounding box center [412, 241] width 226 height 34
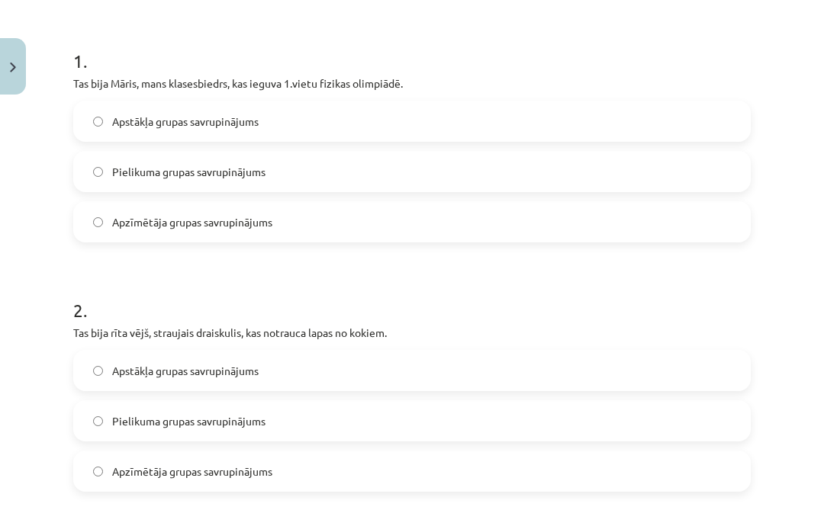
scroll to position [278, 0]
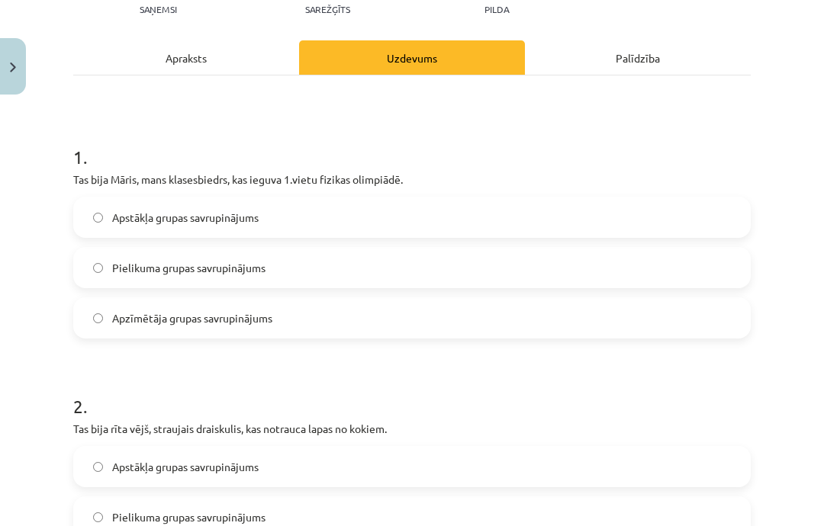
click at [249, 73] on div "Apraksts" at bounding box center [186, 57] width 226 height 34
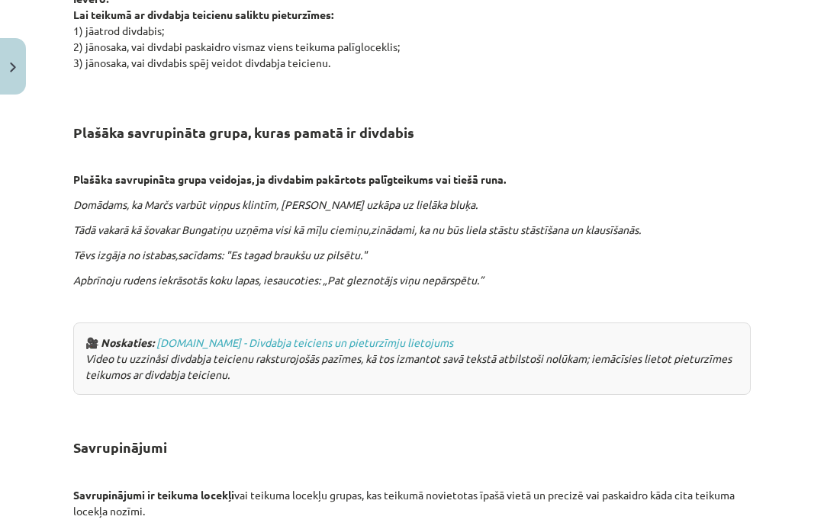
scroll to position [2954, 0]
click at [812, 247] on div "Mācību tēma: Latviešu valodas i - 11. klases 3. ieskaites mācību materiāls (a,b…" at bounding box center [412, 263] width 824 height 526
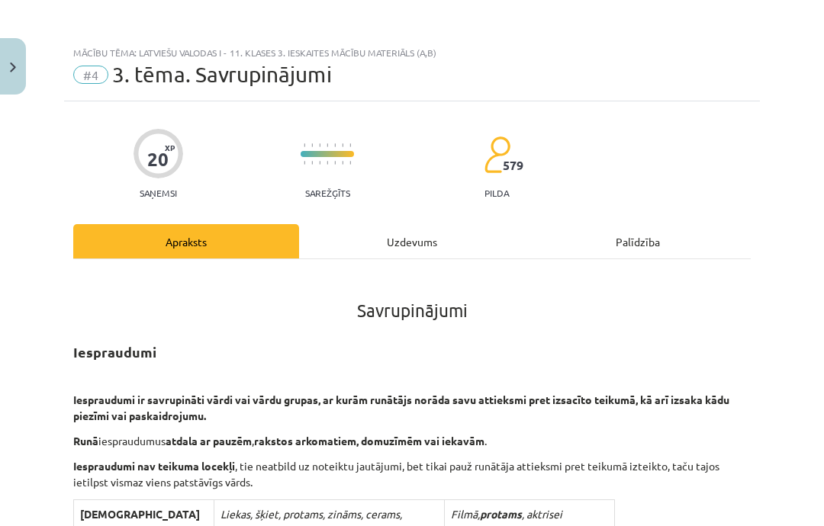
scroll to position [0, 0]
click at [439, 224] on div "Uzdevums" at bounding box center [412, 241] width 226 height 34
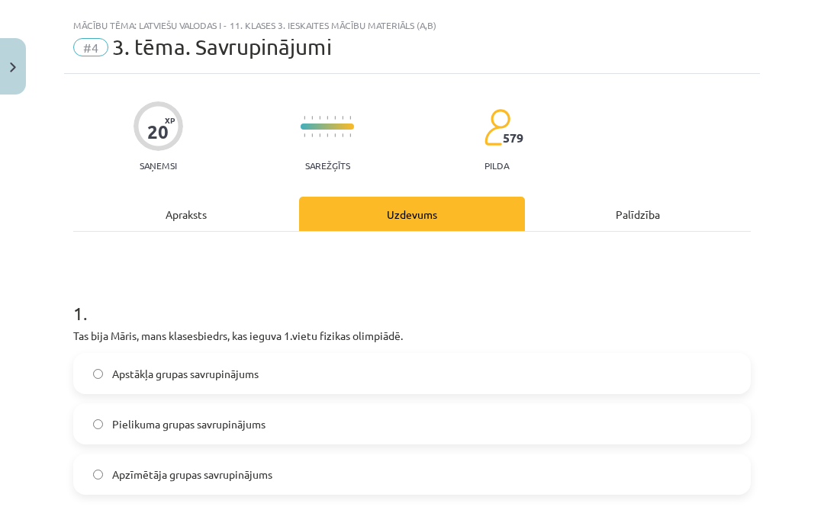
scroll to position [38, 0]
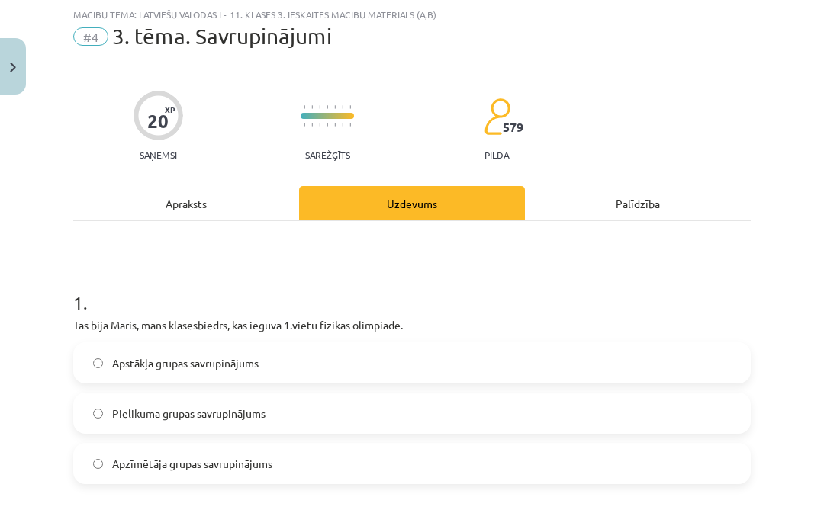
click at [359, 426] on label "Pielikuma grupas savrupinājums" at bounding box center [412, 413] width 674 height 38
click at [236, 192] on div "Apraksts" at bounding box center [186, 203] width 226 height 34
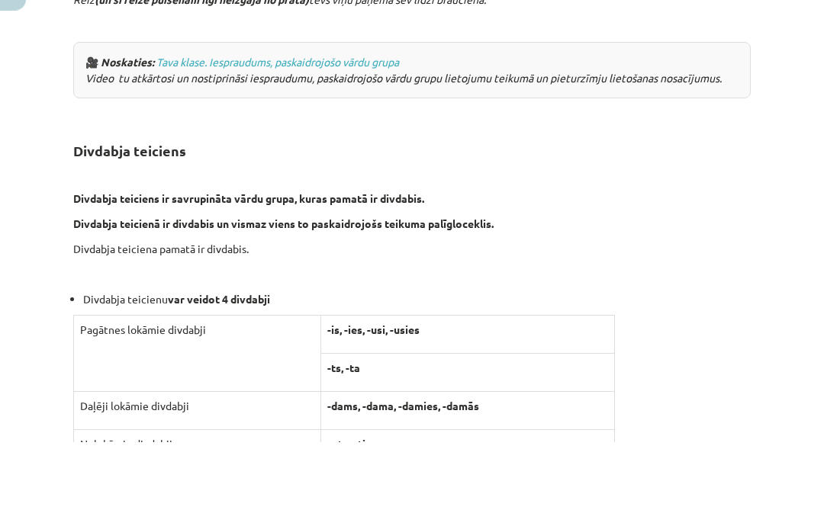
scroll to position [0, 0]
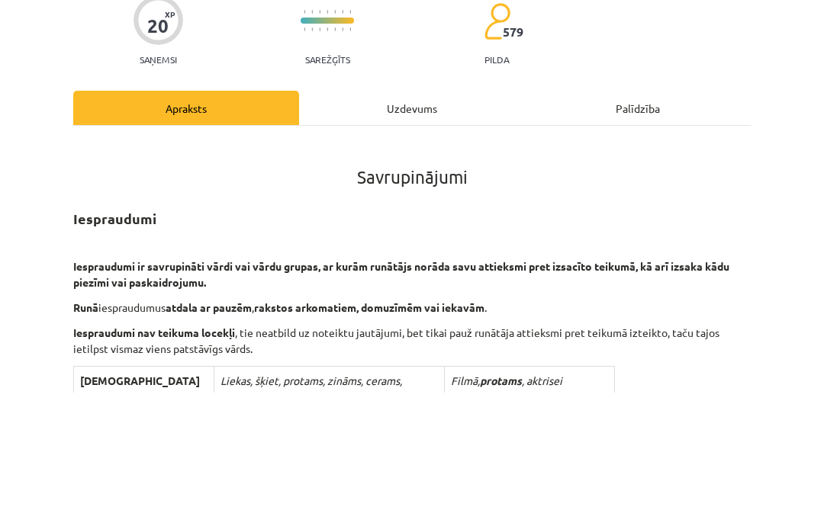
click at [815, 150] on div "Mācību tēma: Latviešu valodas i - 11. klases 3. ieskaites mācību materiāls (a,b…" at bounding box center [412, 263] width 824 height 526
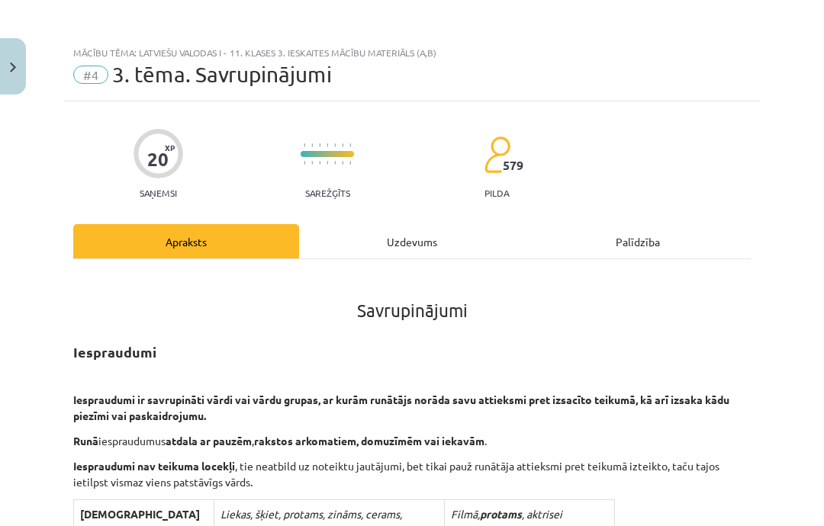
click at [447, 239] on div "Uzdevums" at bounding box center [412, 241] width 226 height 34
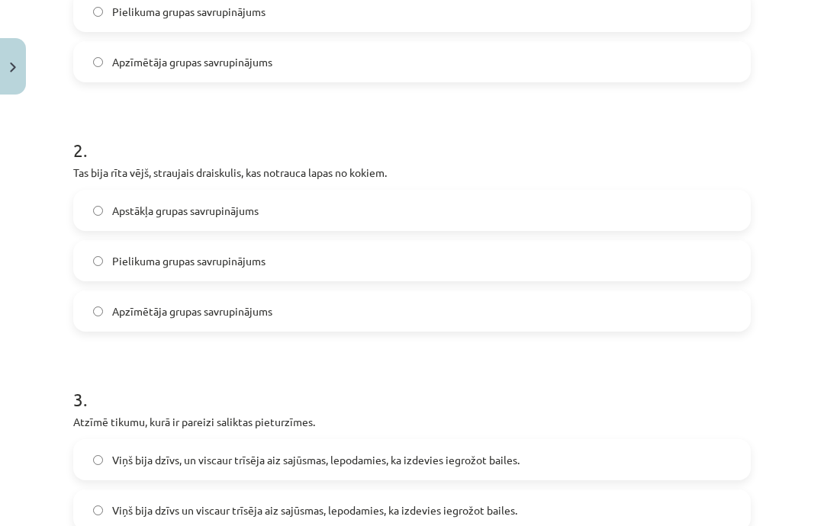
scroll to position [440, 0]
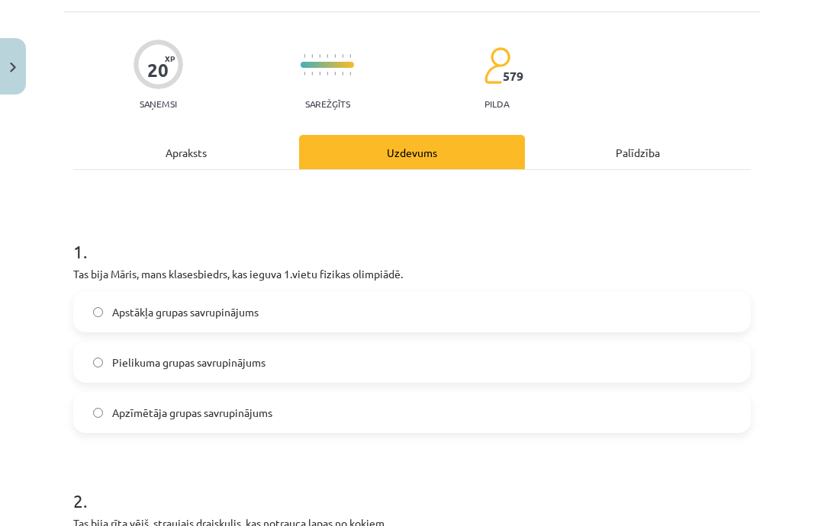
click at [230, 151] on div "Apraksts" at bounding box center [186, 152] width 226 height 34
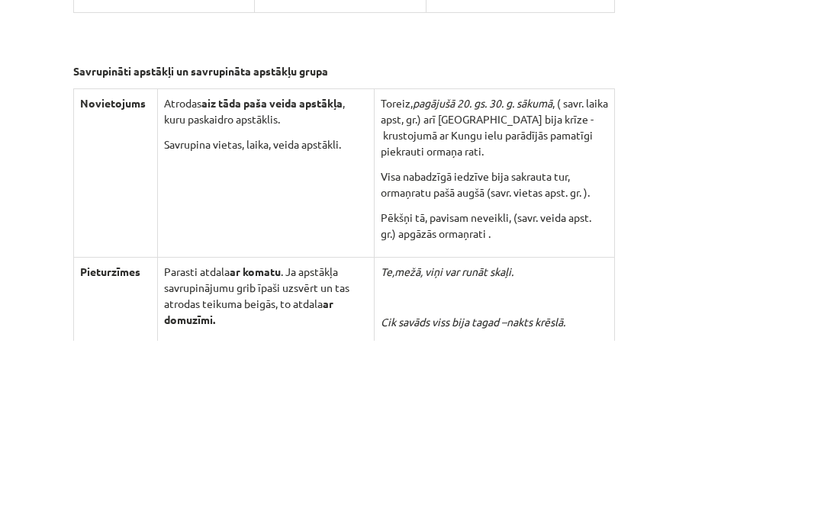
scroll to position [4405, 0]
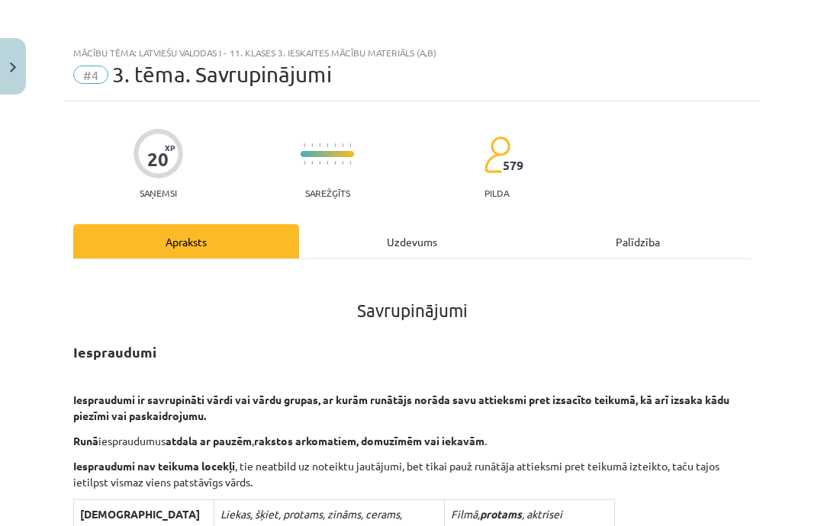
scroll to position [0, 0]
click at [423, 239] on div "Uzdevums" at bounding box center [412, 241] width 226 height 34
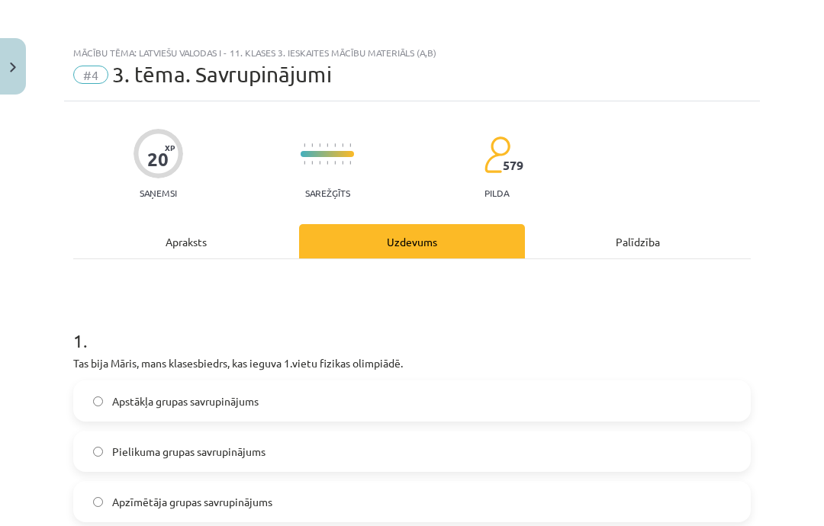
click at [201, 256] on div "Apraksts" at bounding box center [186, 241] width 226 height 34
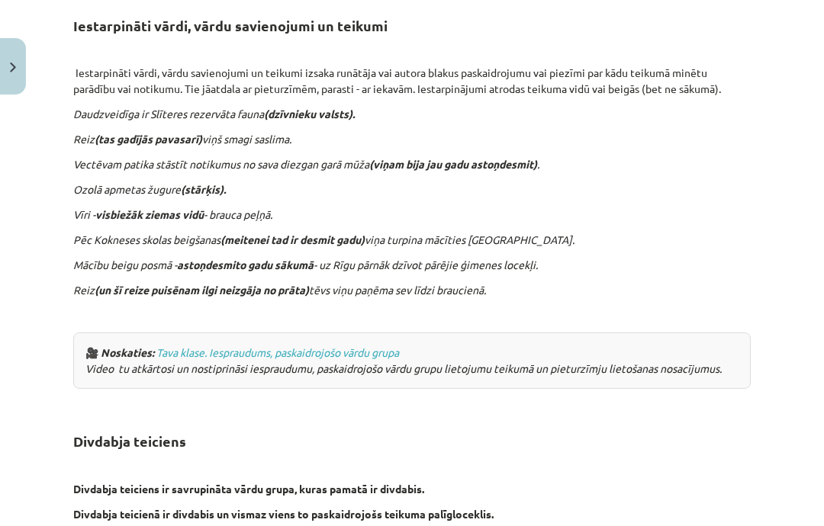
scroll to position [1326, 0]
click at [749, 257] on p "Mācību beigu posmā - astoņdesmito gadu sākumā - uz [GEOGRAPHIC_DATA] pārnāk dzī…" at bounding box center [411, 265] width 677 height 16
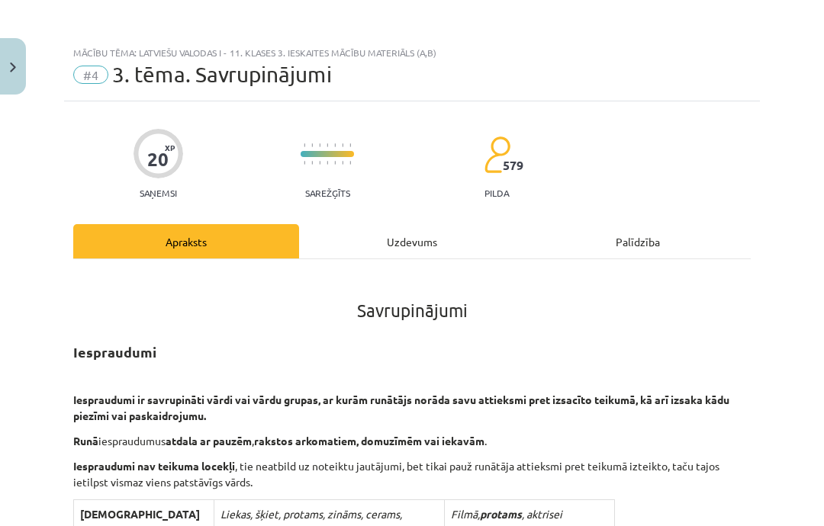
scroll to position [0, 0]
click at [400, 256] on div "Uzdevums" at bounding box center [412, 241] width 226 height 34
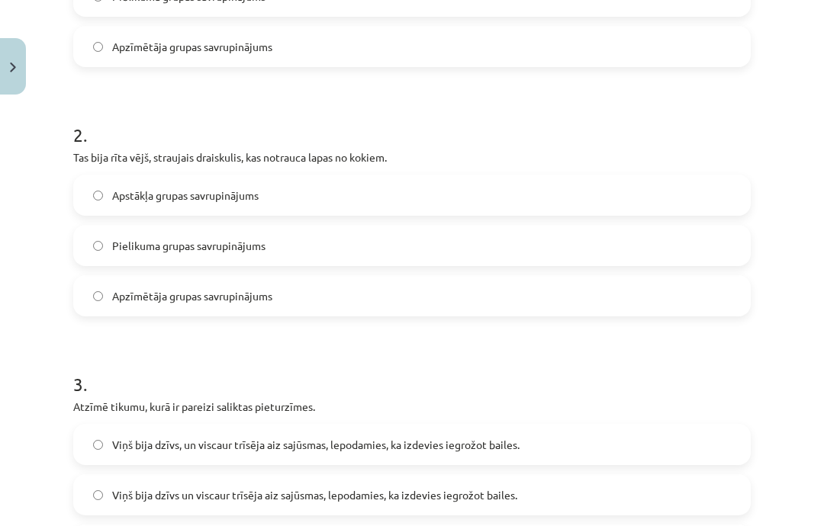
scroll to position [455, 0]
click at [532, 252] on label "Pielikuma grupas savrupinājums" at bounding box center [412, 246] width 674 height 38
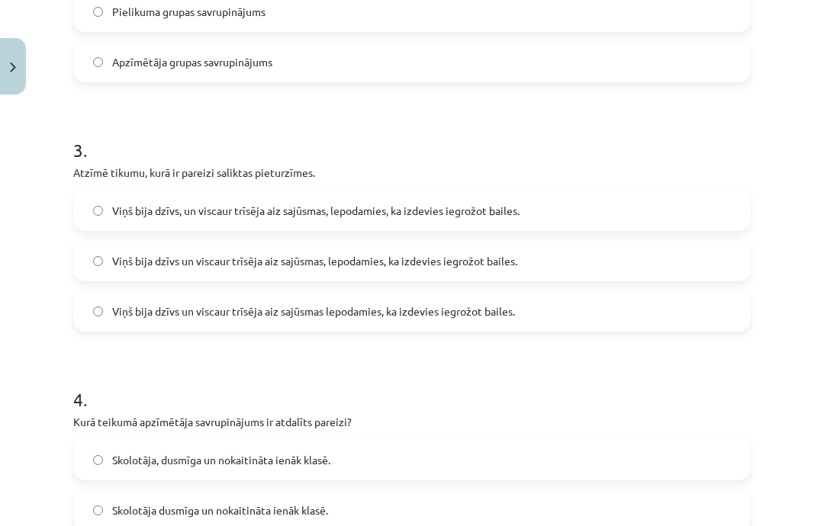
scroll to position [700, 0]
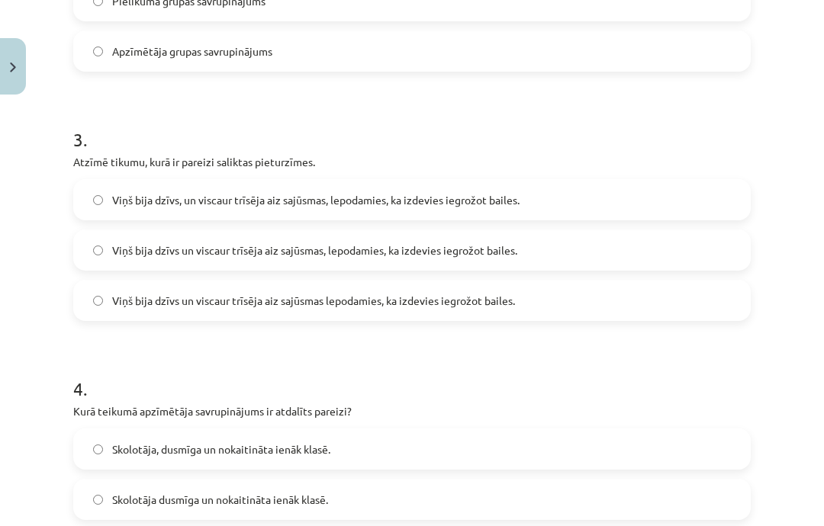
click at [465, 252] on span "Viņš bija dzīvs un viscaur trīsēja aiz sajūsmas, lepodamies, ka izdevies iegrož…" at bounding box center [314, 251] width 405 height 16
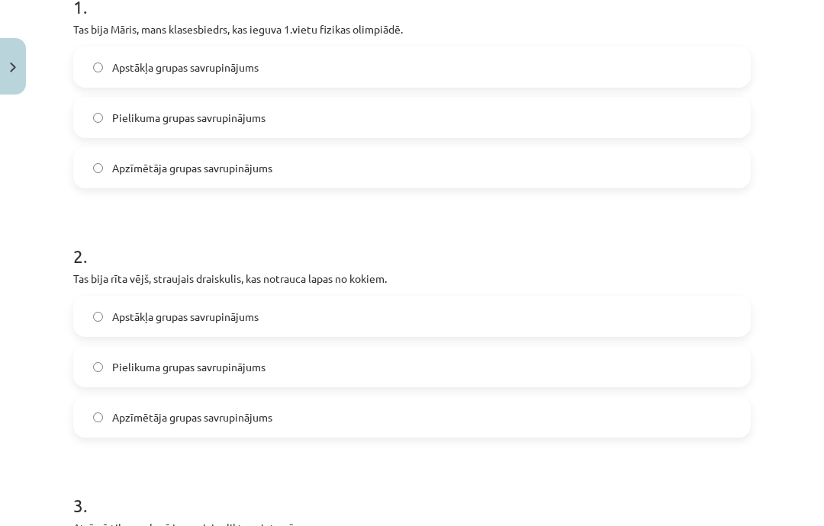
scroll to position [334, 0]
click at [488, 323] on label "Apstākļa grupas savrupinājums" at bounding box center [412, 316] width 674 height 38
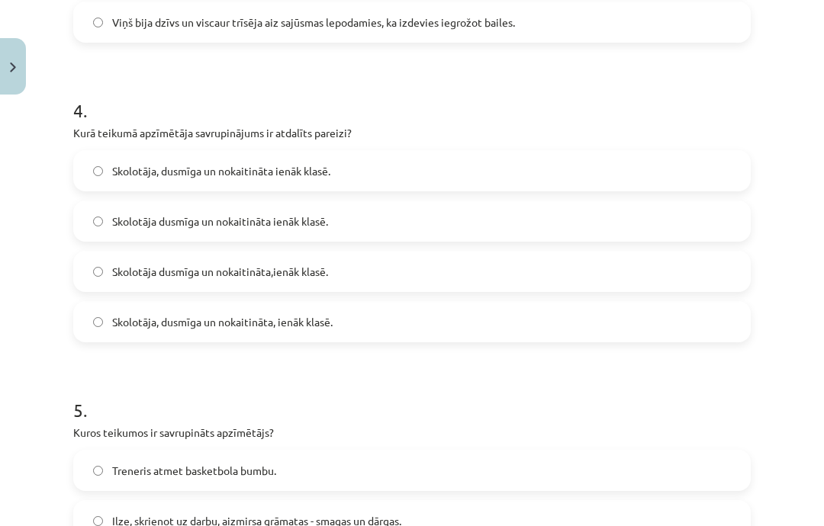
scroll to position [979, 0]
click at [339, 320] on label "Skolotāja, dusmīga un nokaitināta, ienāk klasē." at bounding box center [412, 321] width 674 height 38
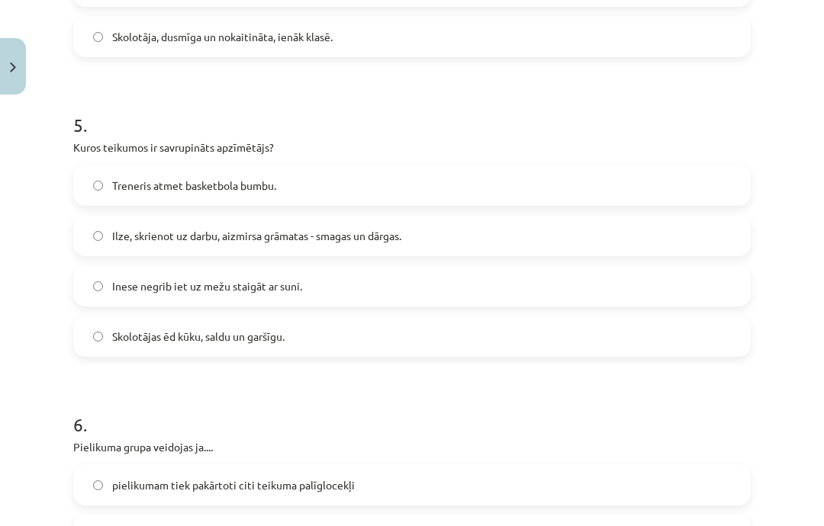
scroll to position [1264, 0]
copy p "apzīmētājs"
click at [470, 385] on form "1 . Tas bija Māris, mans klasesbiedrs, kas ieguva 1.vietu fizikas olimpiādē. Ap…" at bounding box center [411, 347] width 677 height 2615
click at [533, 224] on label "Ilze, skrienot uz darbu, aizmirsa grāmatas - smagas un dārgas." at bounding box center [412, 236] width 674 height 38
click at [441, 517] on label "apstākļa vārdam pievieno sugas teicienu" at bounding box center [412, 535] width 674 height 38
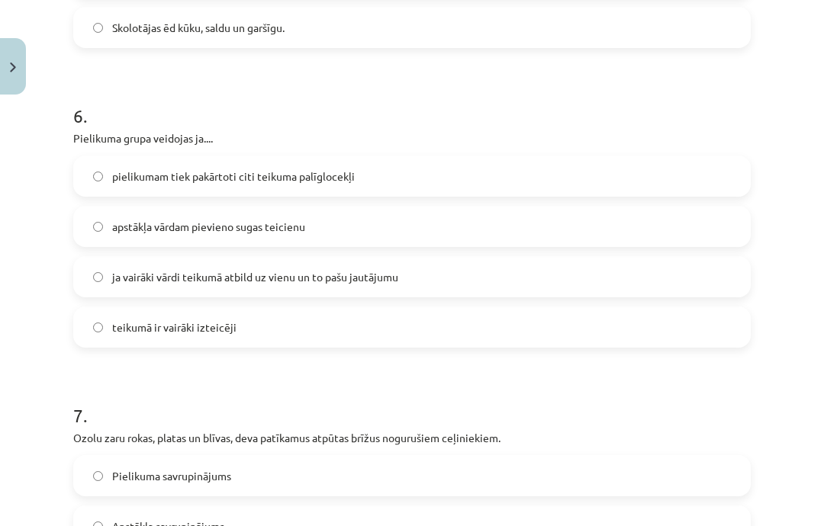
scroll to position [1573, 0]
click at [497, 281] on label "ja vairāki vārdi teikumā atbild uz vienu un to pašu jautājumu" at bounding box center [412, 277] width 674 height 38
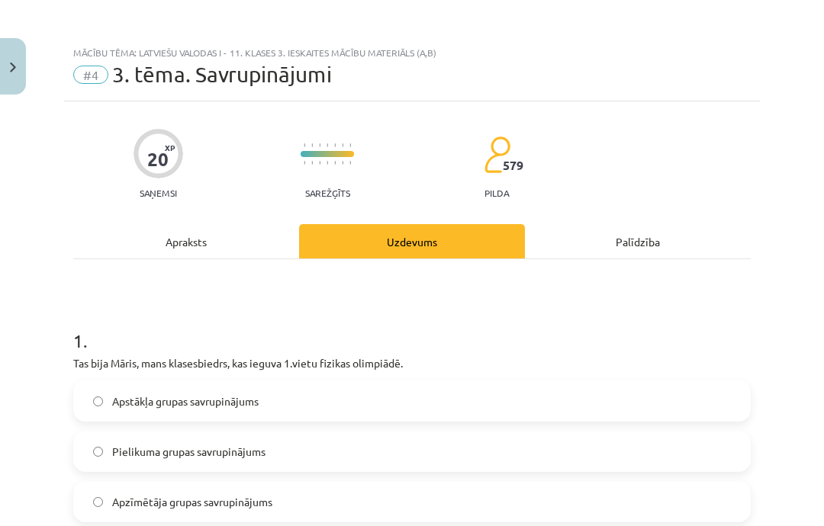
scroll to position [0, 0]
click at [245, 251] on div "Apraksts" at bounding box center [186, 241] width 226 height 34
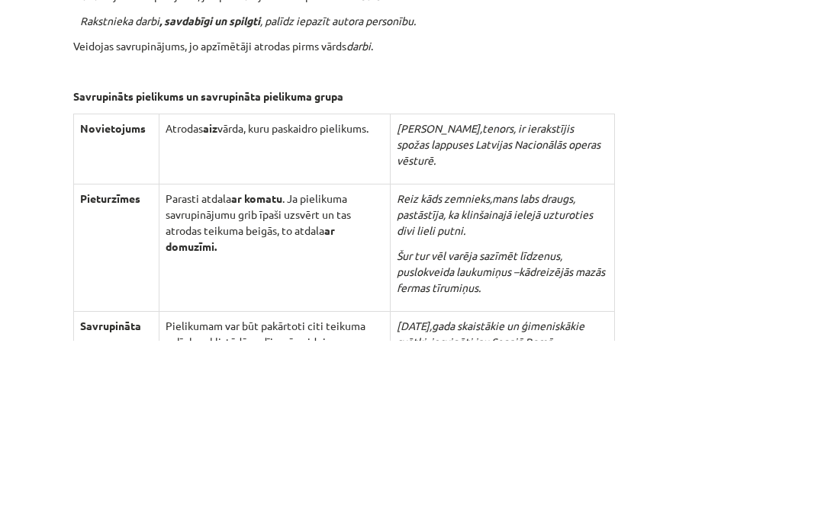
scroll to position [3839, 0]
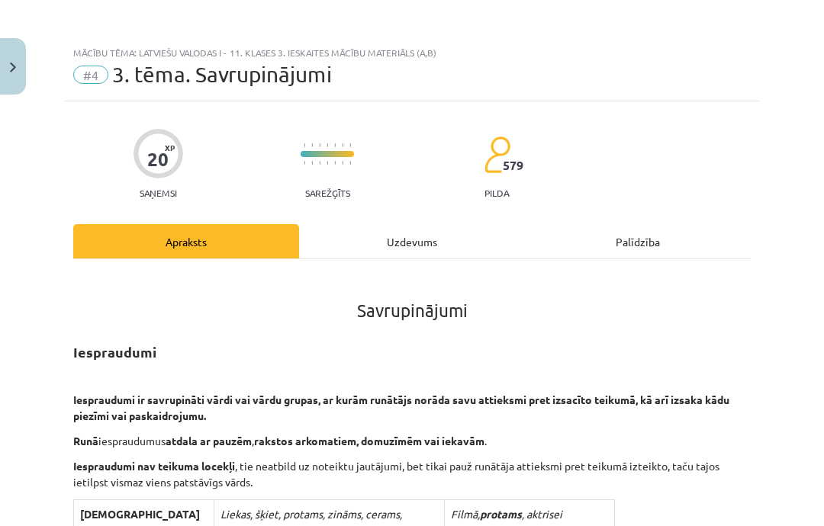
scroll to position [0, 0]
click at [407, 236] on div "Uzdevums" at bounding box center [412, 241] width 226 height 34
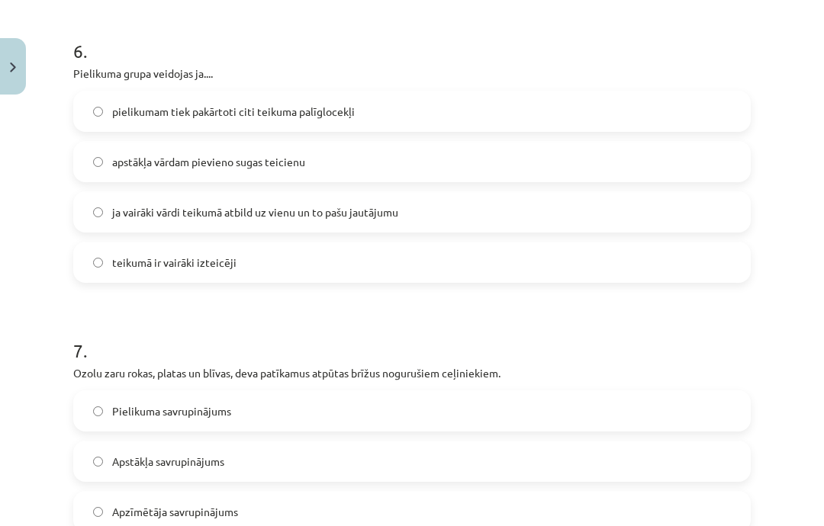
scroll to position [1638, 0]
click at [519, 95] on label "pielikumam tiek pakārtoti citi teikuma palīglocekļi" at bounding box center [412, 111] width 674 height 38
